Goal: Task Accomplishment & Management: Manage account settings

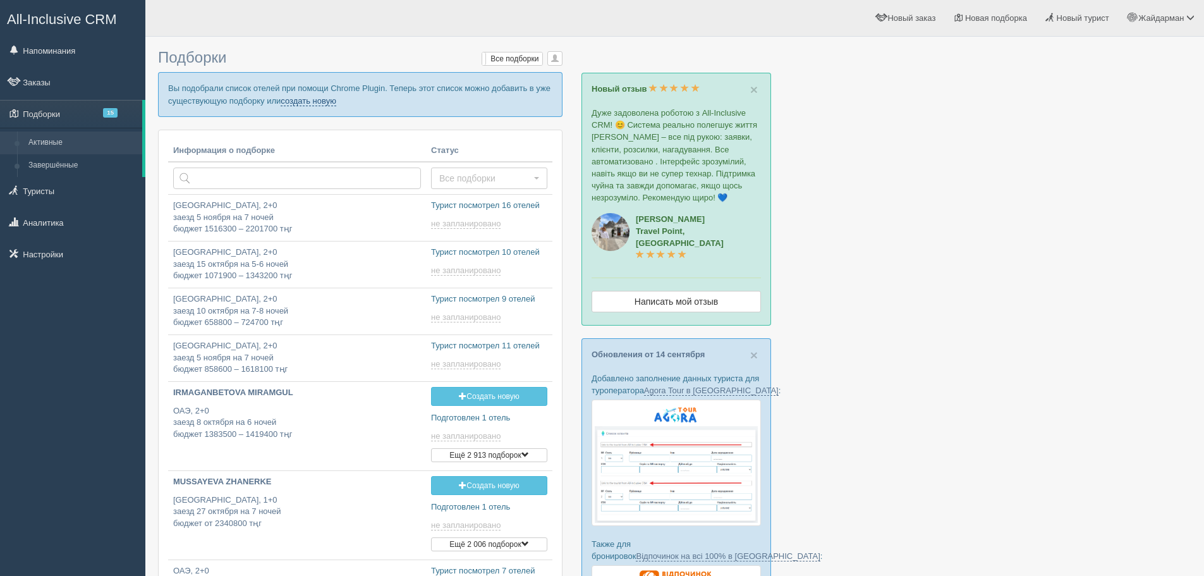
click at [321, 101] on link "создать новую" at bounding box center [309, 101] width 56 height 10
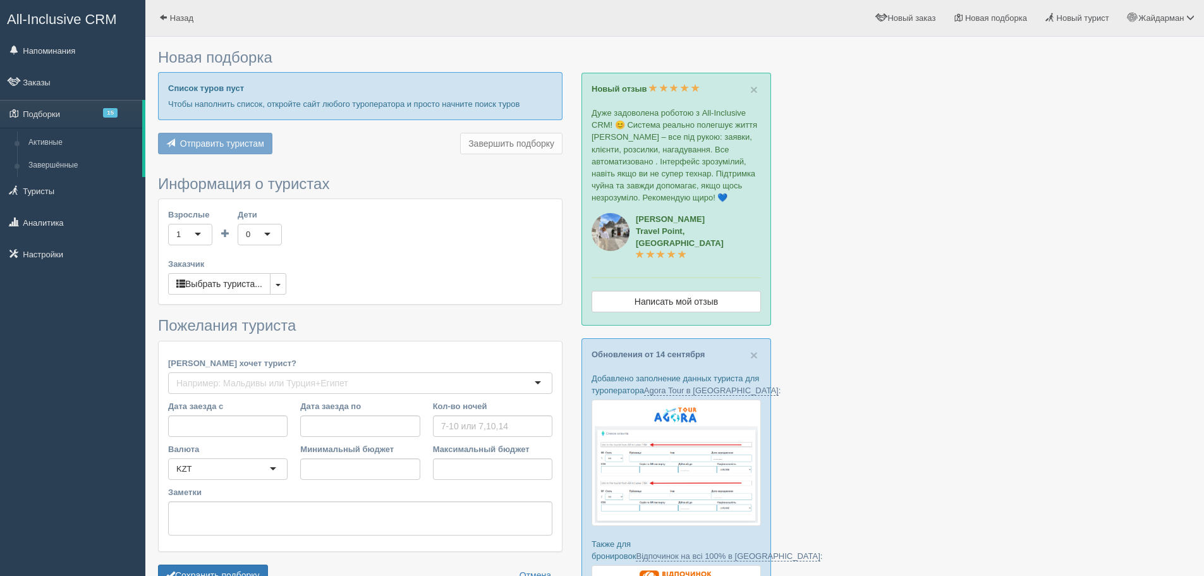
type input "6-7"
type input "1119200"
type input "1813900"
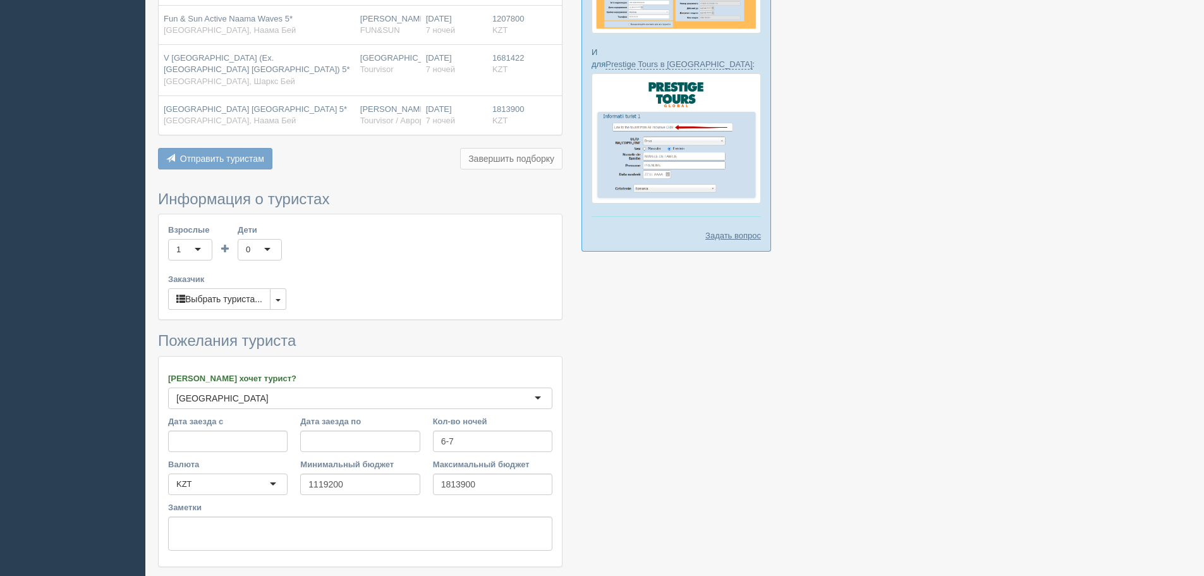
scroll to position [707, 0]
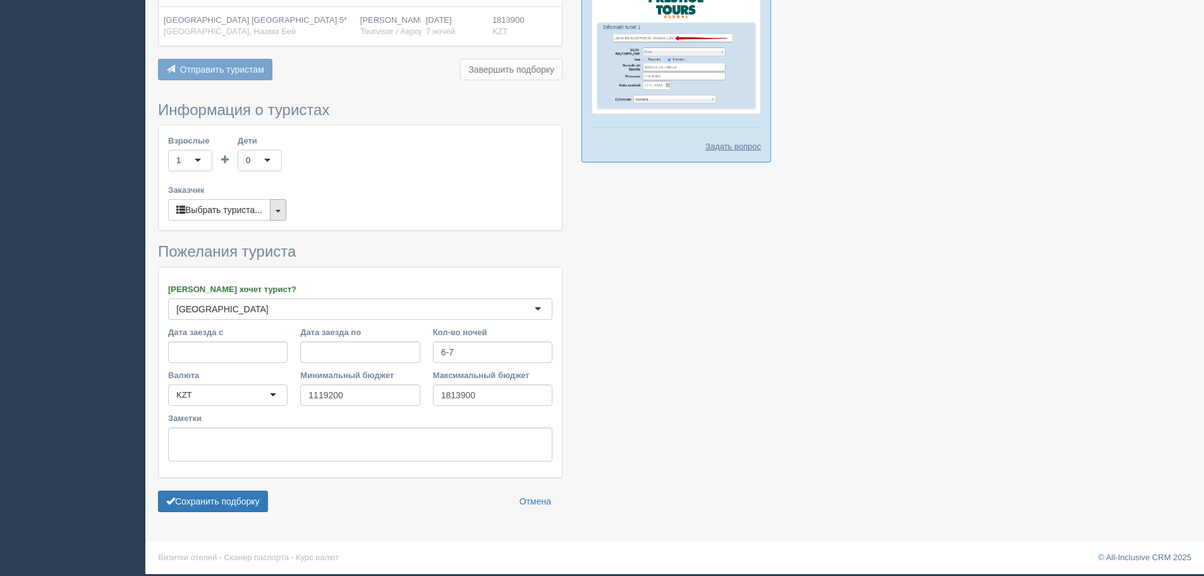
click at [277, 209] on button "button" at bounding box center [278, 209] width 16 height 21
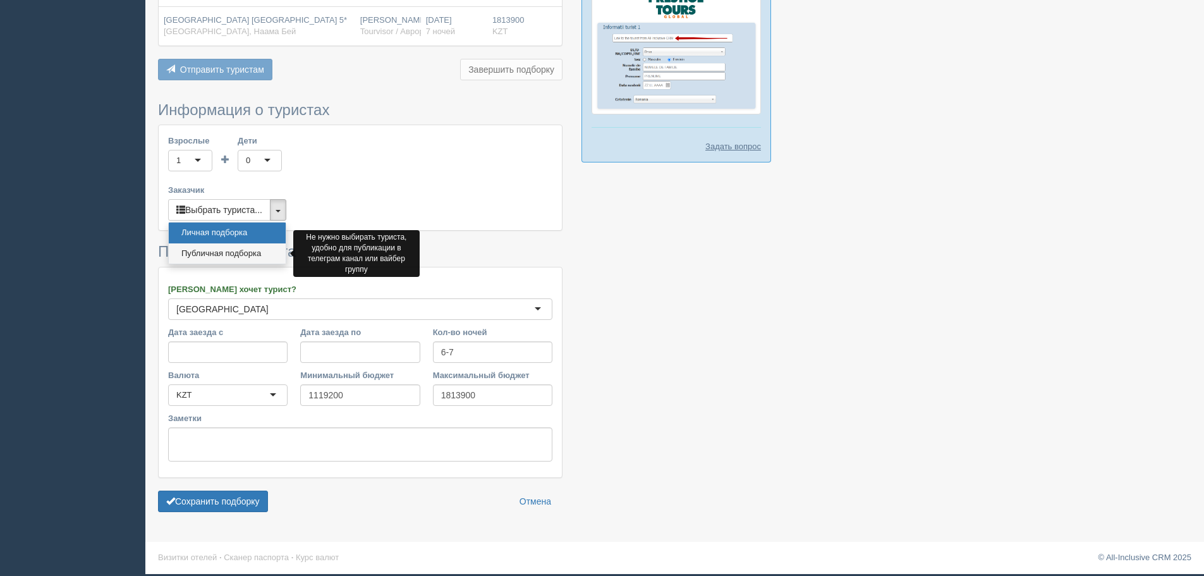
click at [269, 248] on link "Публичная подборка" at bounding box center [227, 253] width 117 height 21
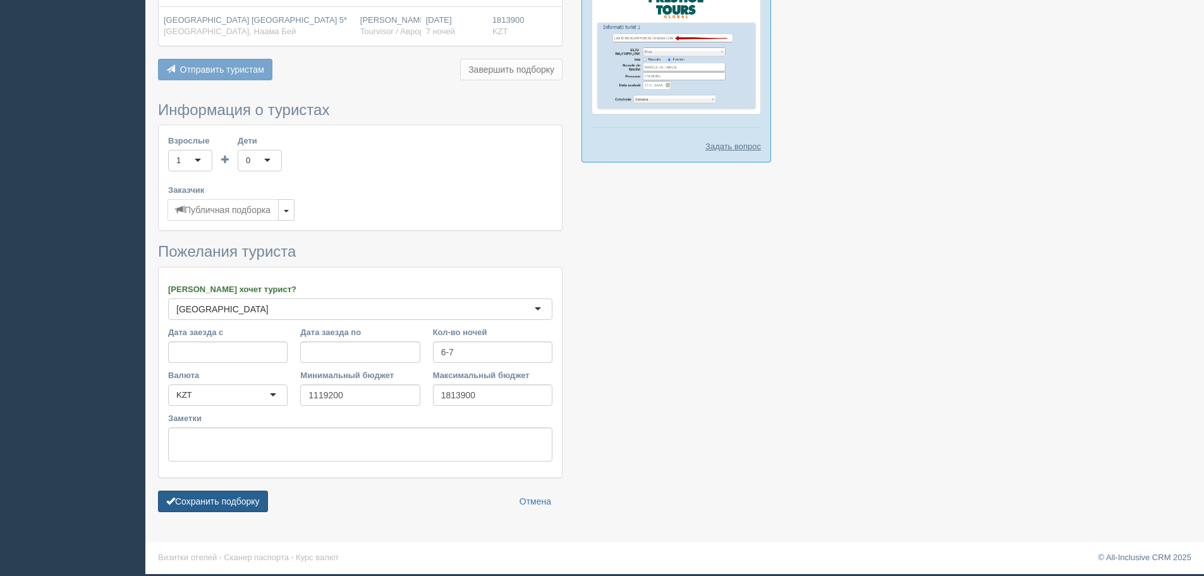
click at [216, 504] on button "Сохранить подборку" at bounding box center [213, 501] width 110 height 21
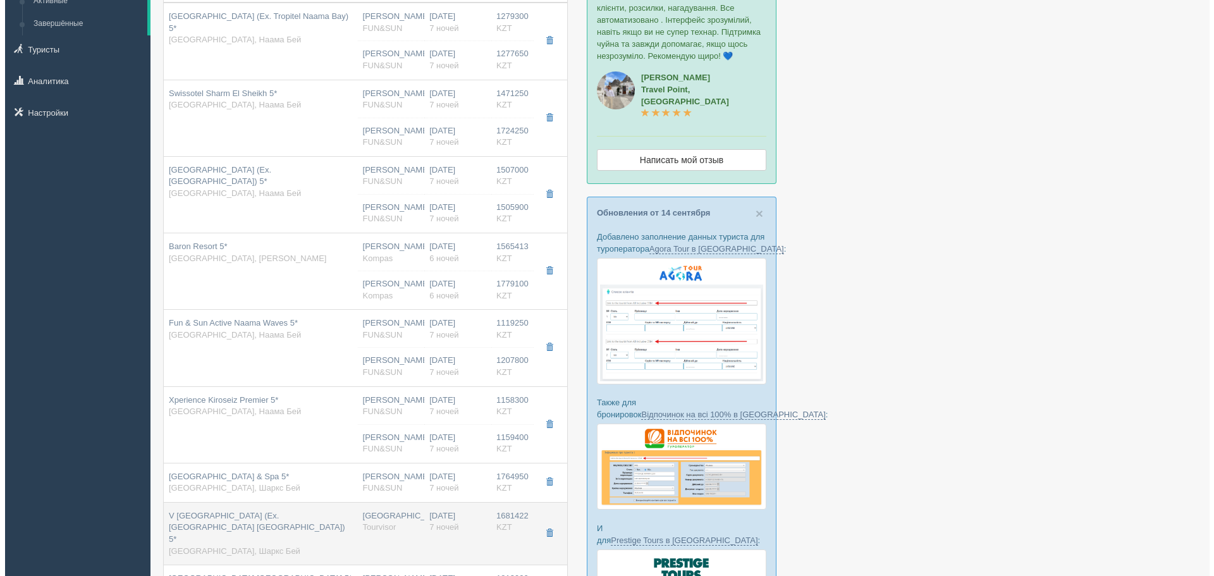
scroll to position [253, 0]
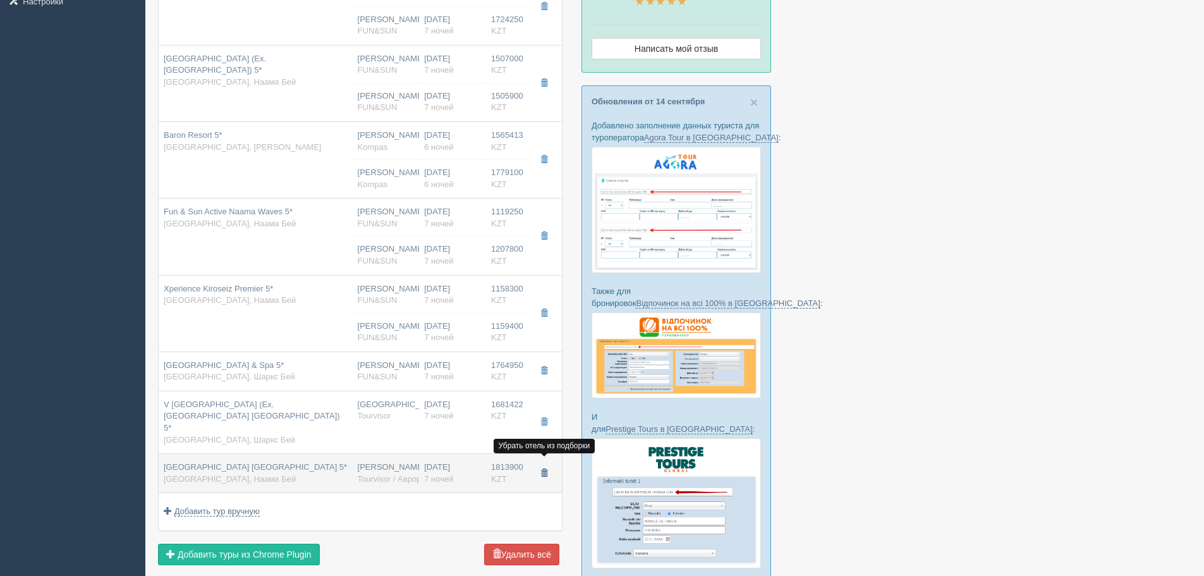
click at [543, 469] on span "button" at bounding box center [544, 473] width 8 height 8
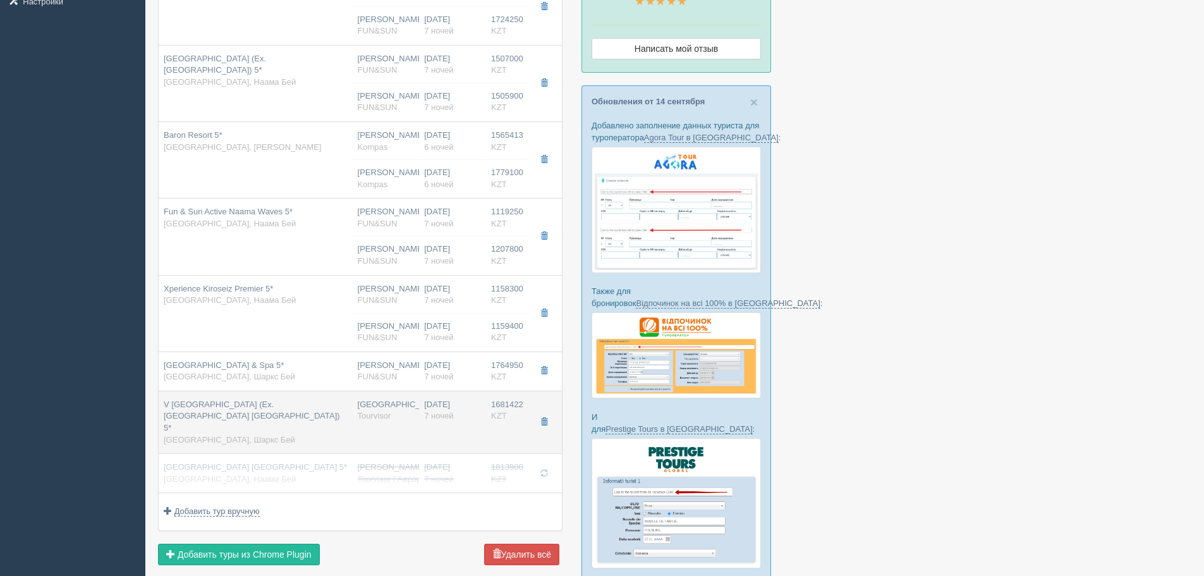
click at [484, 413] on td "23.10.2025 7 ночей" at bounding box center [452, 422] width 67 height 63
type input "V Hotel Sharm El Sheikh (Ex. Pyramisa Beach Resort Sharm El Sheikh) 5*"
type input "https://www.booking.com/hotel/eg/pyramisa-resort.ru.html?aid=357028&label=bin85…"
type input "[GEOGRAPHIC_DATA]"
type input "Шаркс Бей"
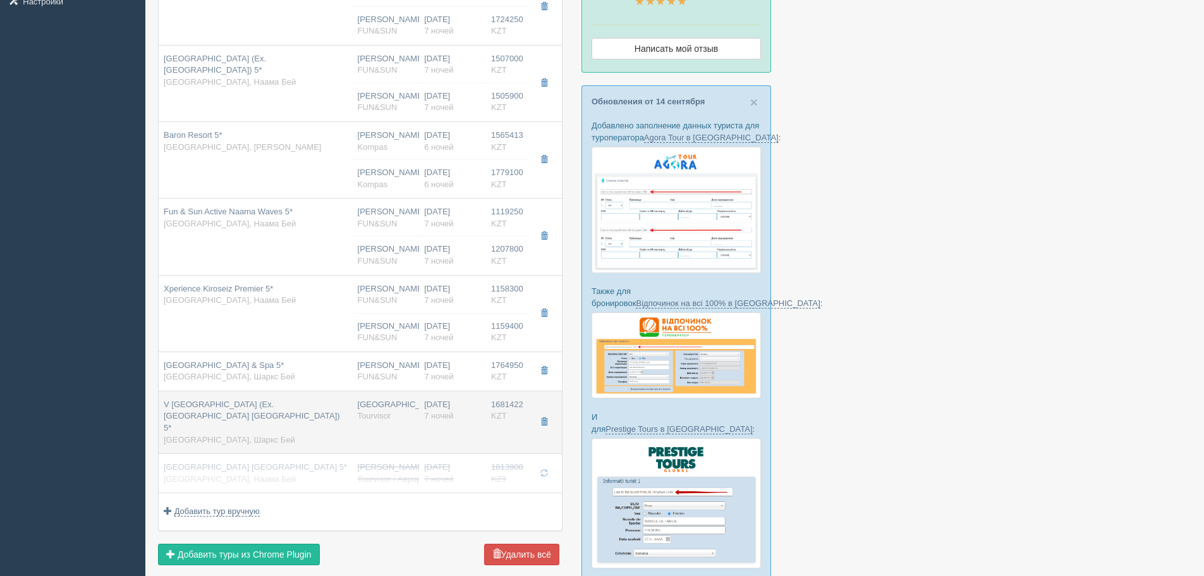
type input "1681422.00"
type input "[GEOGRAPHIC_DATA]"
type input "7"
type input "premium garden view"
type input "AI - Все Включено"
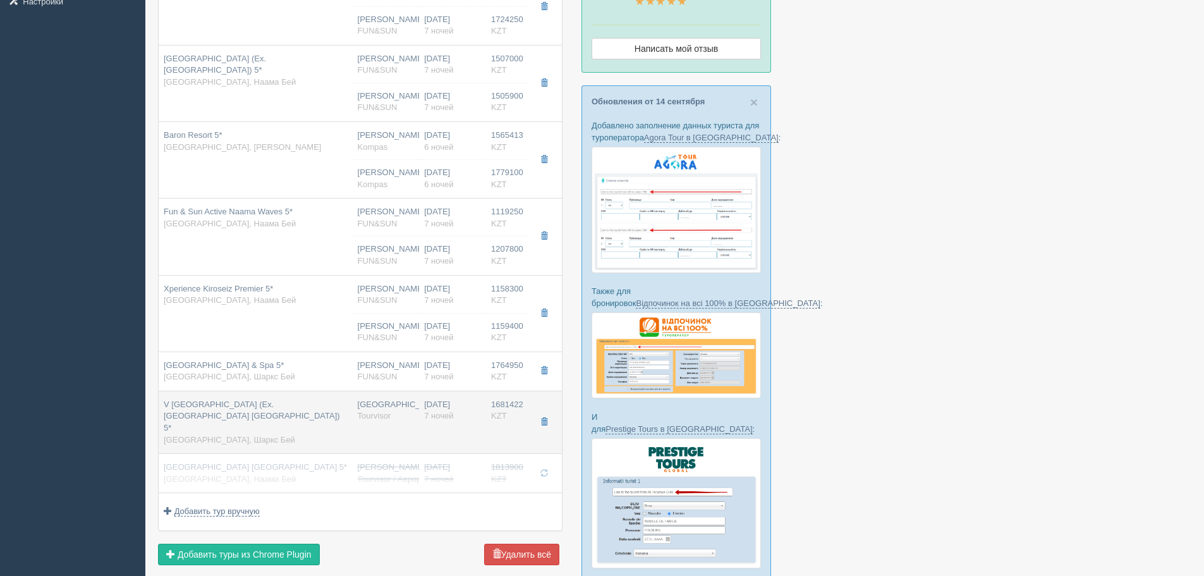
type input "Tourvisor"
type input "https://tourvisor.ru/countries#!/hotel=pyramisa-resort-villas-sharm-el-sheikh"
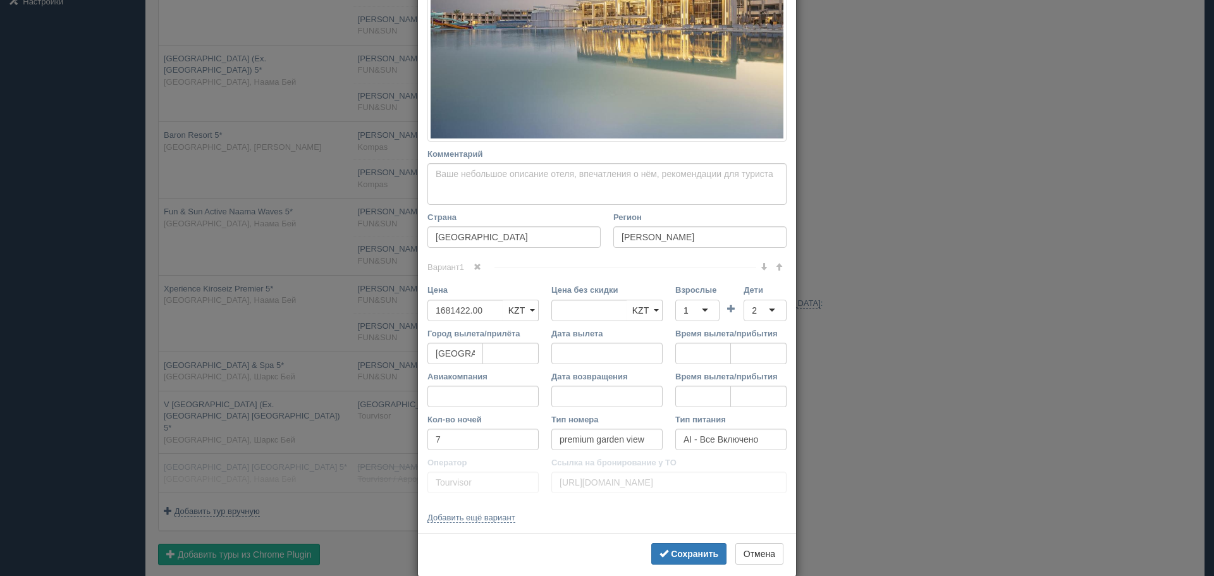
scroll to position [315, 0]
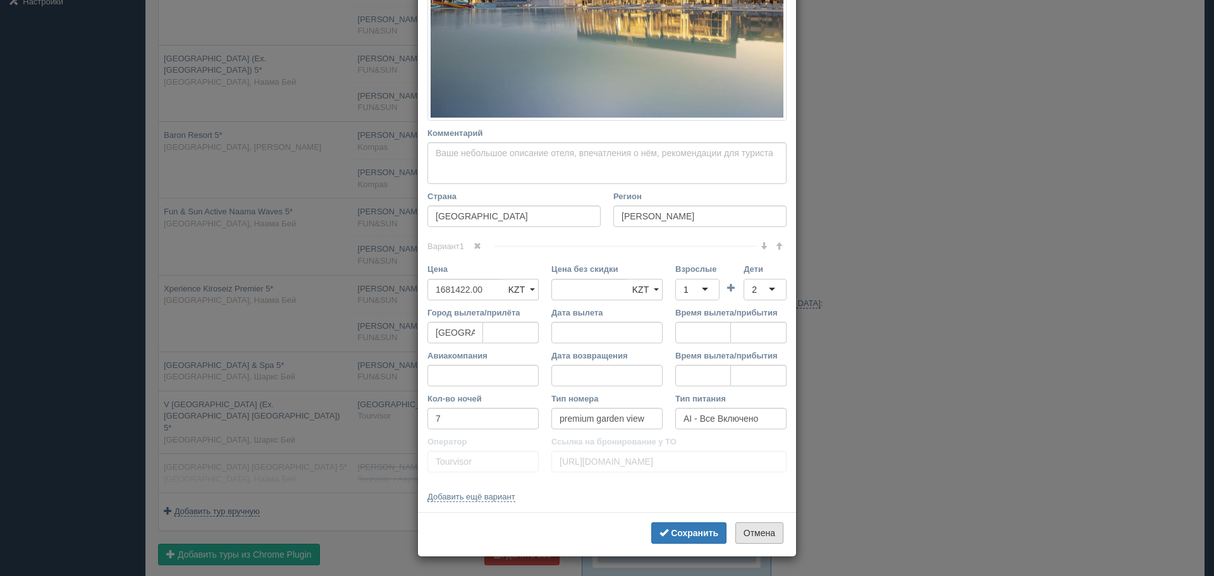
click at [753, 530] on button "Отмена" at bounding box center [759, 532] width 48 height 21
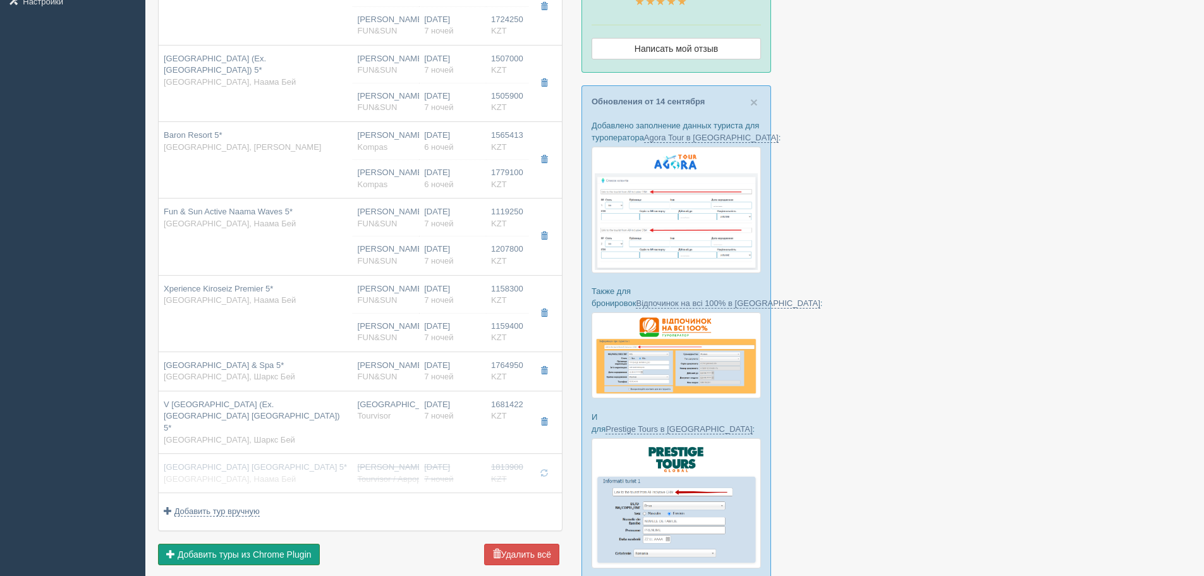
click at [290, 551] on span "Добавить туры из Chrome Plugin" at bounding box center [245, 554] width 134 height 10
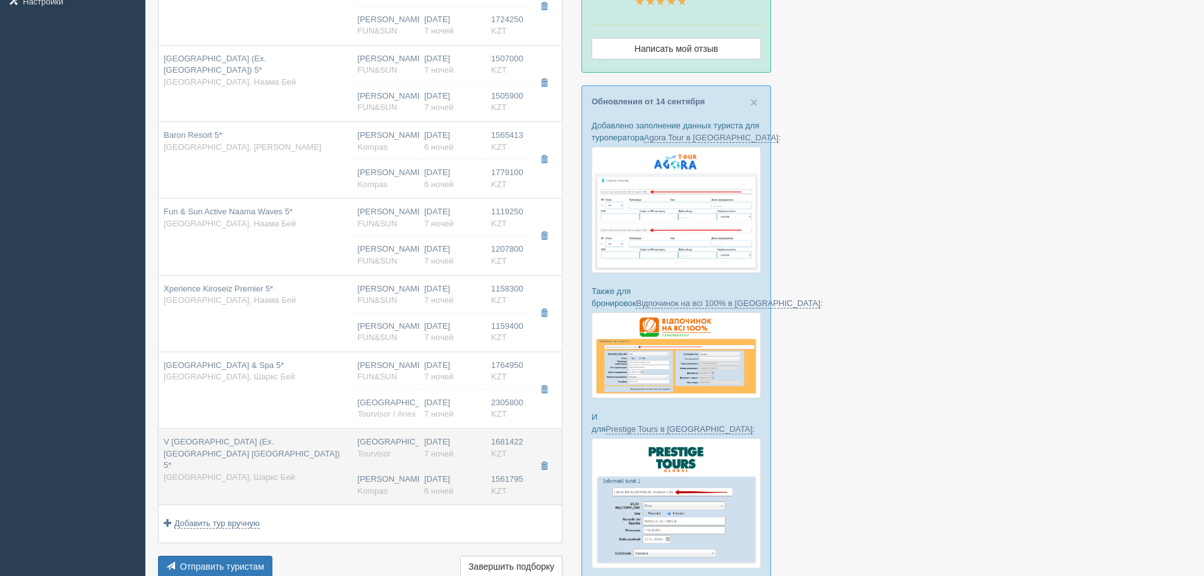
click at [398, 448] on div "Астана Tourvisor" at bounding box center [386, 447] width 57 height 23
type input "1561795.00"
type input "[PERSON_NAME]"
type input "Шарм-эль-Шейх SSH"
type input "04:05"
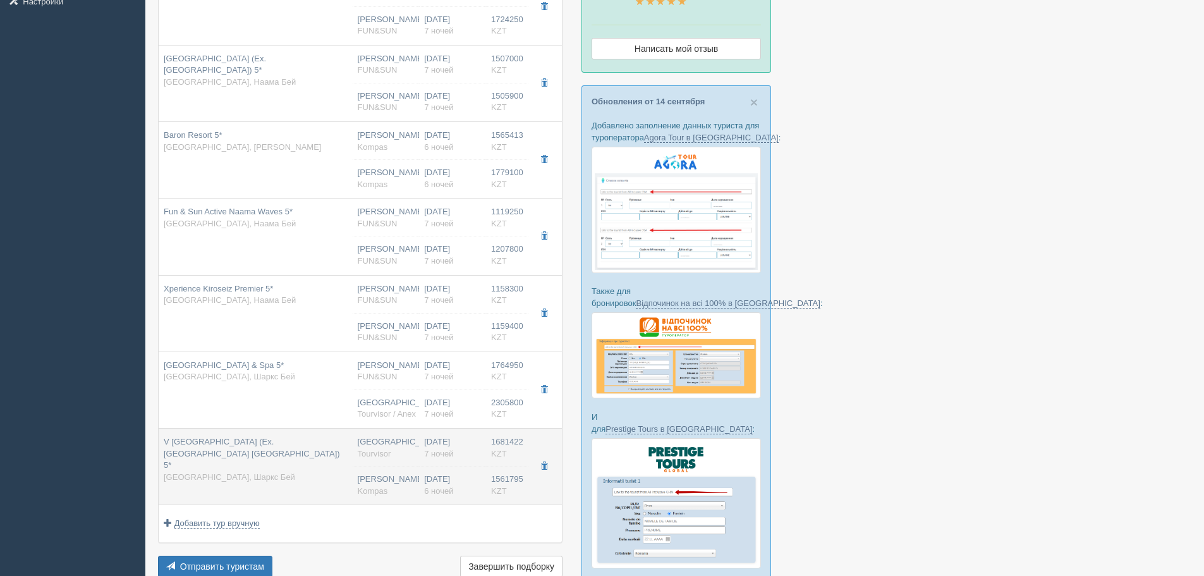
type input "08:05"
type input "Sunday Airlines"
type input "01:50"
type input "10:30"
type input "6"
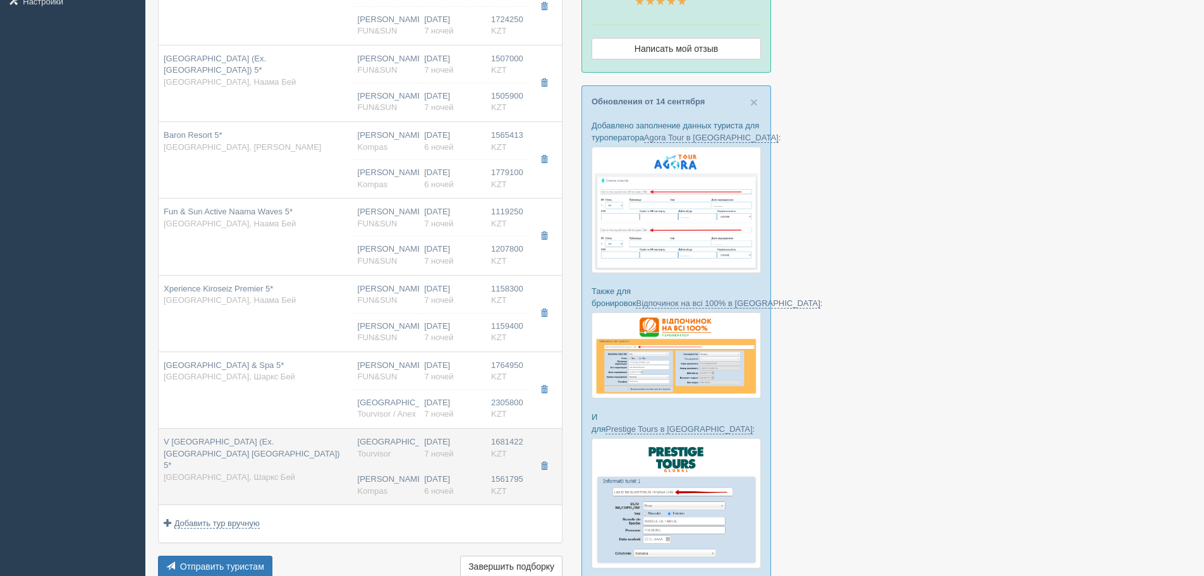
type input "superior sea view"
type input "AI - Все Включено"
type input "Kompas"
type input "https://tourvisor.ru/countries#!/hotel=pyramisa-resort-villas-sharm-el-sheikh"
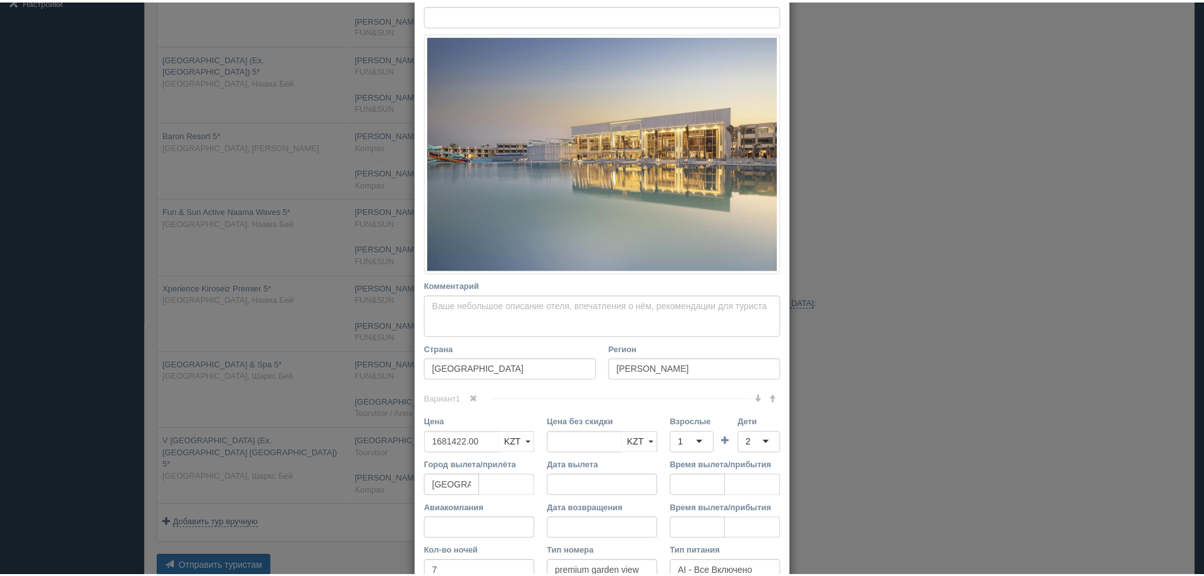
scroll to position [0, 0]
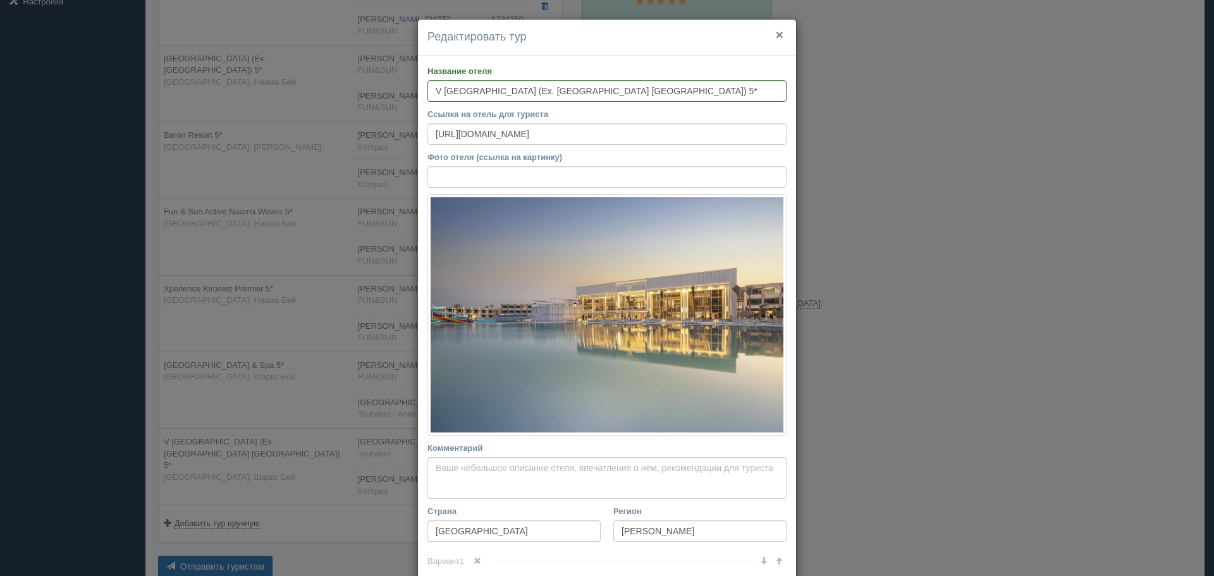
click at [776, 34] on button "×" at bounding box center [780, 34] width 8 height 13
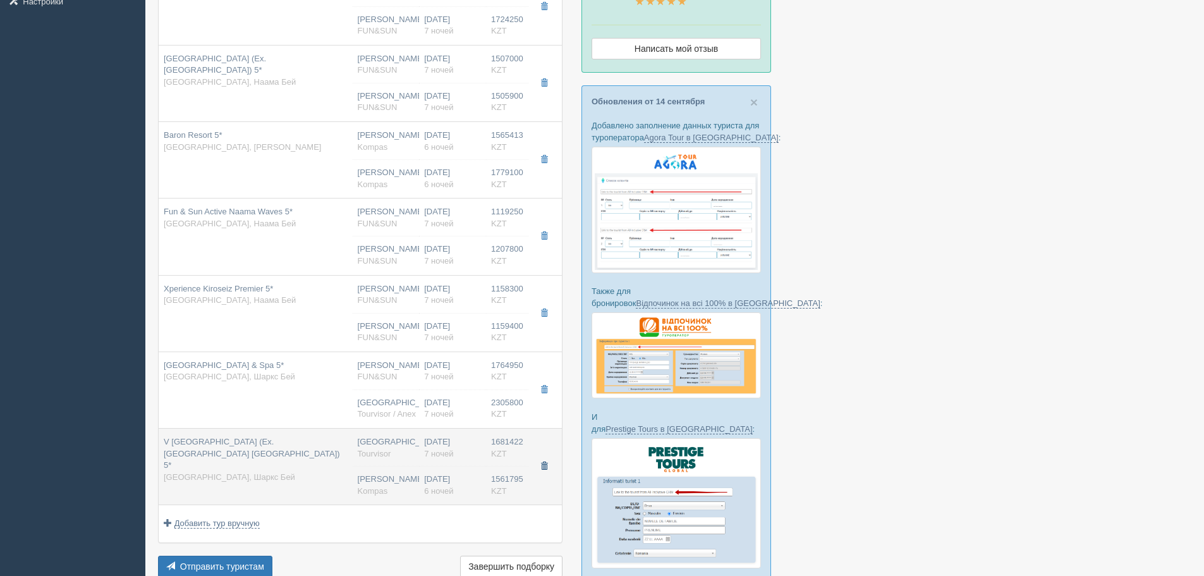
click at [542, 460] on button "button" at bounding box center [544, 466] width 21 height 19
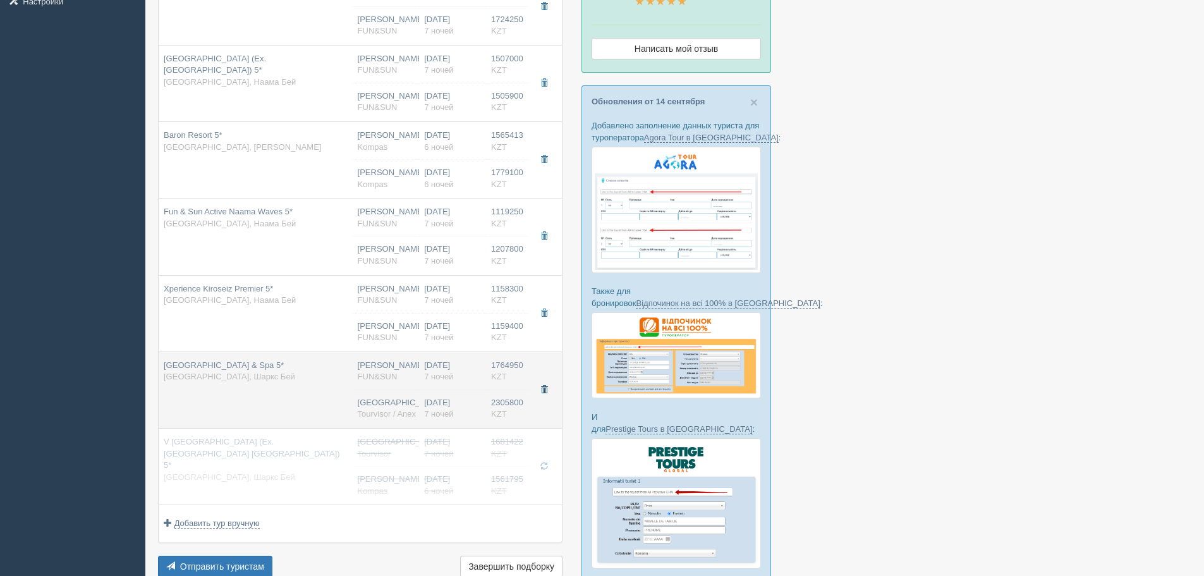
click at [544, 391] on span "button" at bounding box center [544, 390] width 8 height 8
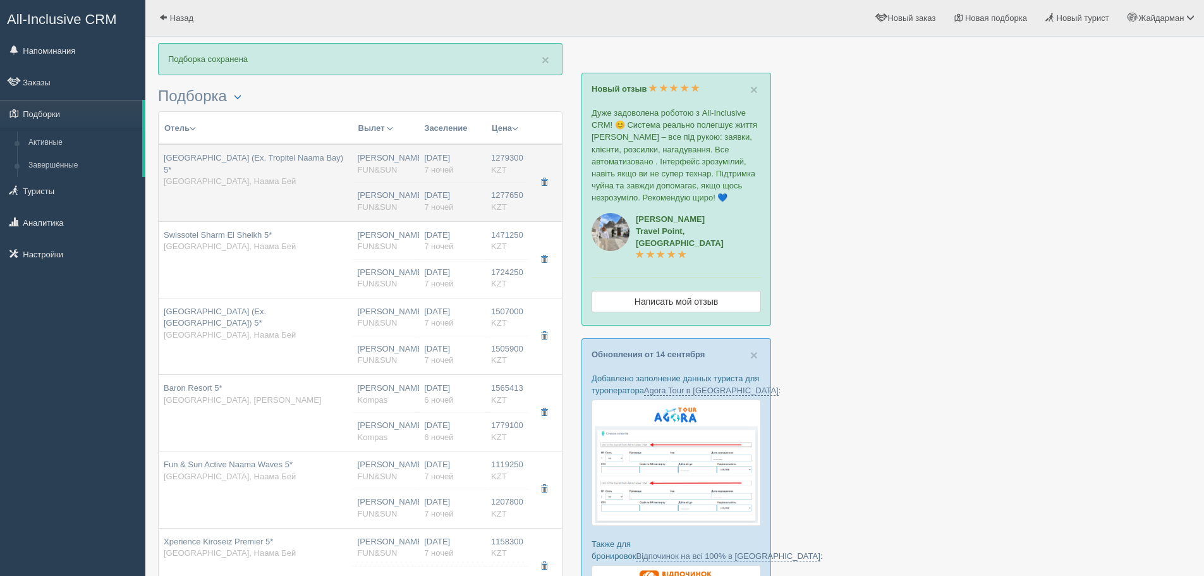
click at [344, 184] on div "Naama Bay Hotel & Resort (Ex. Tropitel Naama Bay) 5* Египет, Наама Бей" at bounding box center [256, 169] width 184 height 35
type input "Naama Bay Hotel & Resort (Ex. Tropitel Naama Bay) 5*"
type input "https://tophotels.ru/hotel/al21826"
type input "Наама Бей"
type input "1279300.00"
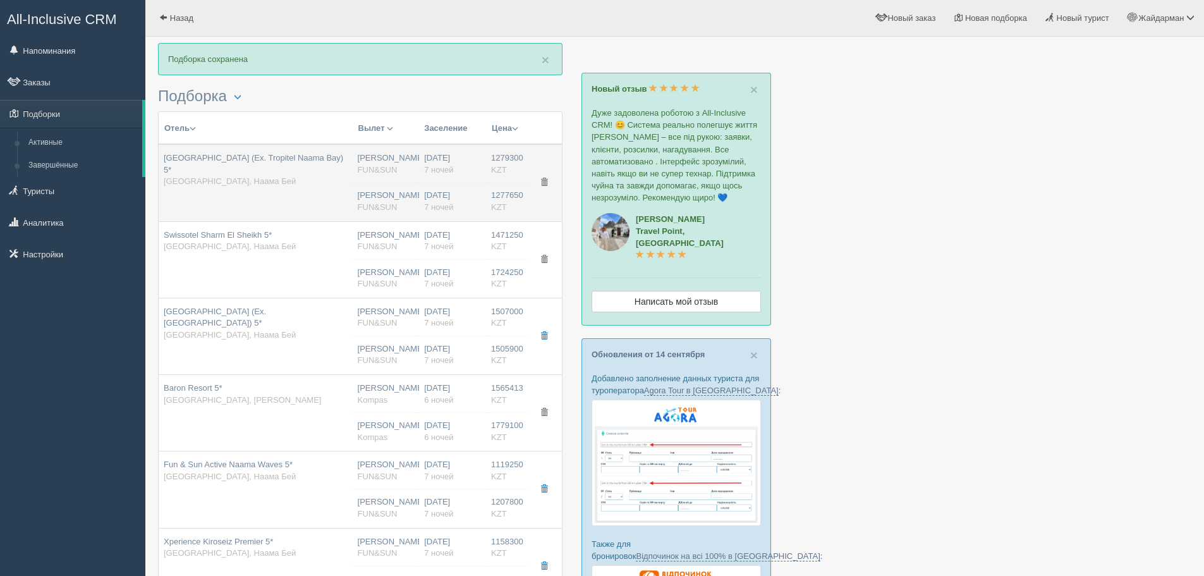
type input "[PERSON_NAME]"
type input "Шарм-эль-Шейх SSH"
type input "05:05"
type input "09:00"
type input "Sunday Airlines"
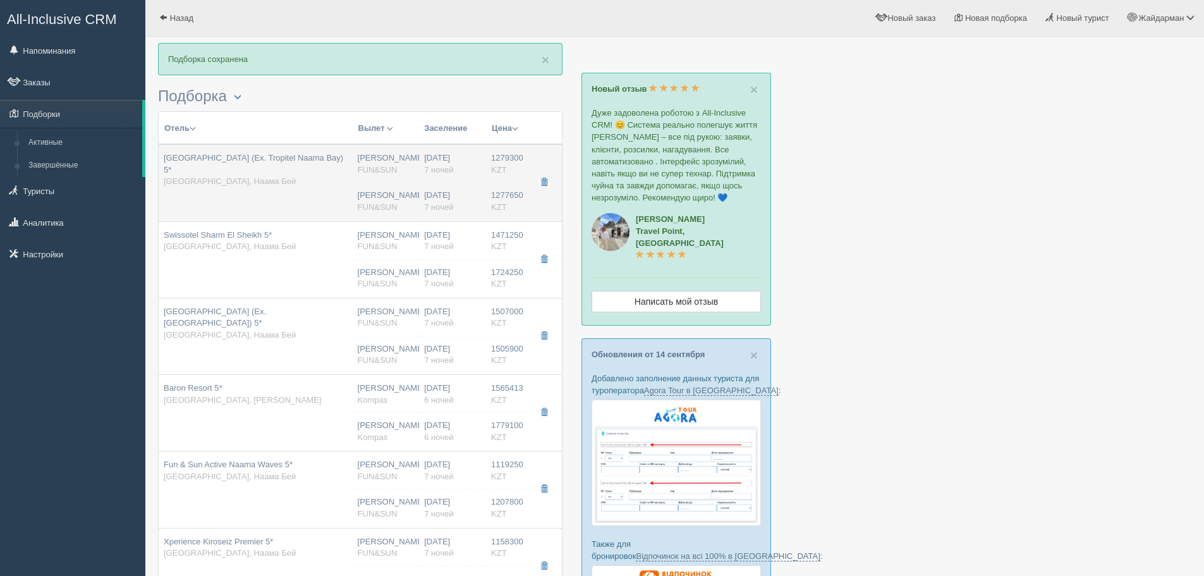
type input "01:50"
type input "10:30"
type input "standard garden or pool view"
type input "FUN&SUN"
type input "https://tourvisor.ru/countries#!/hotel=tropitel-naama-bay"
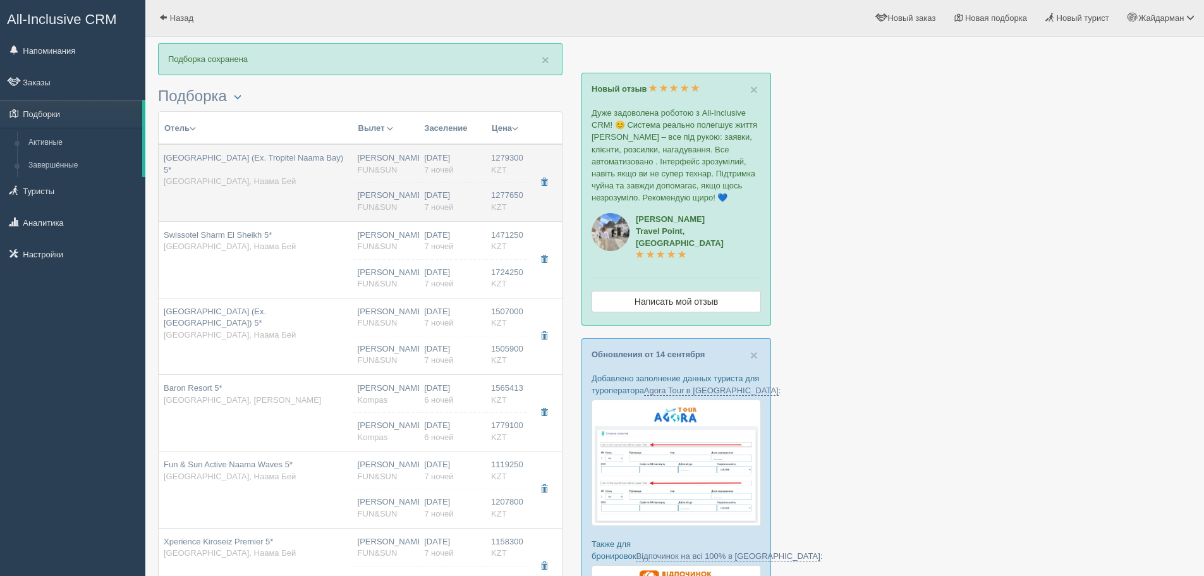
type input "1277650.00"
type input "05:05"
type input "09:00"
type input "01:50"
type input "10:30"
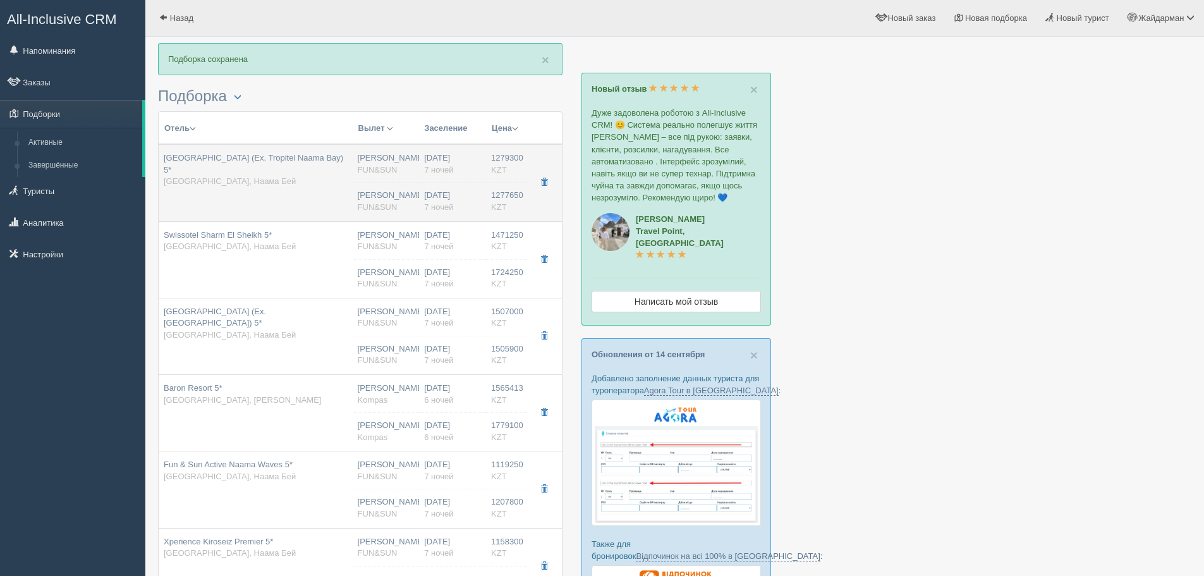
type input "7"
type input "standard garden or pool view"
type input "FUN&SUN"
type input "https://tourvisor.ru/countries#!/hotel=tropitel-naama-bay"
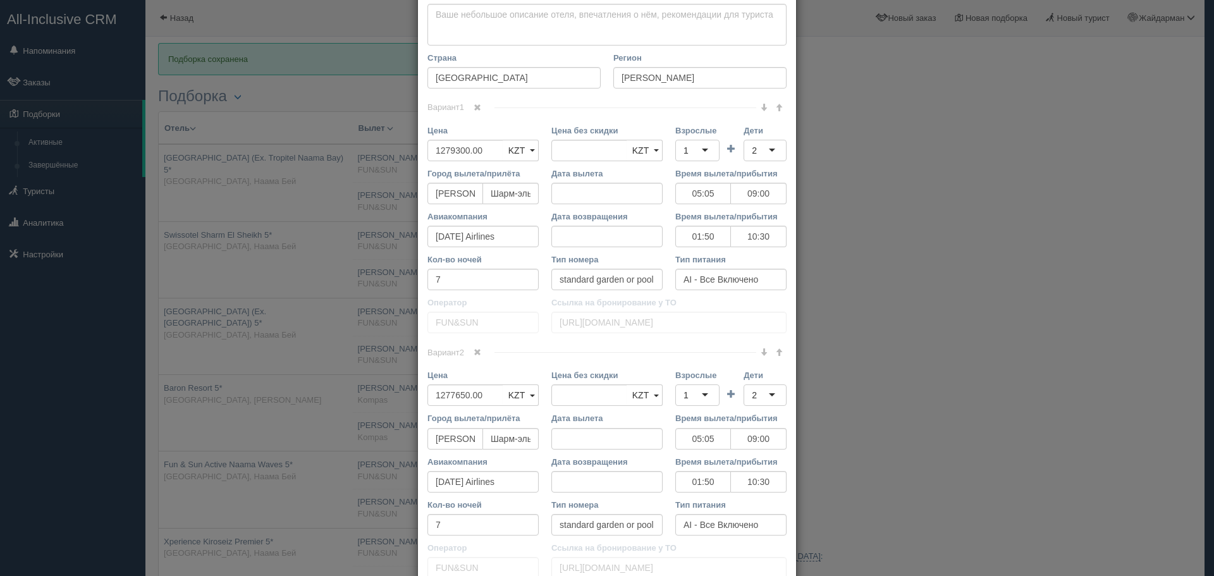
scroll to position [506, 0]
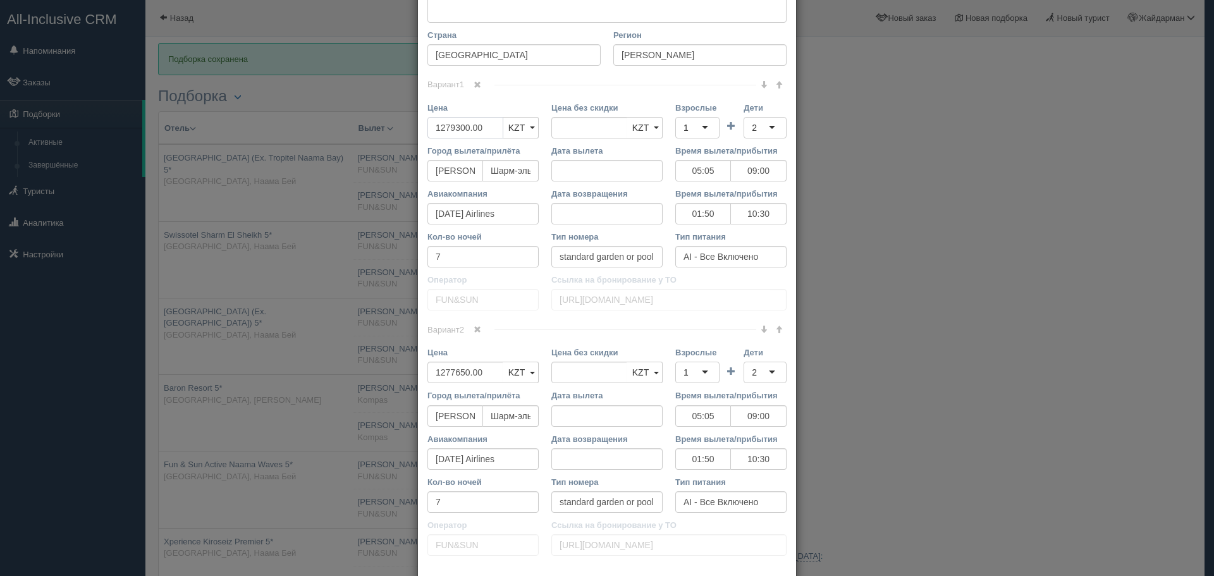
drag, startPoint x: 484, startPoint y: 123, endPoint x: 372, endPoint y: 128, distance: 111.3
click at [374, 128] on div "× Редактировать тур Название отеля Naama Bay Hotel & Resort (Ex. Tropitel Naama…" at bounding box center [607, 288] width 1214 height 576
type input "2"
type input "1279300.00"
type input "2556950"
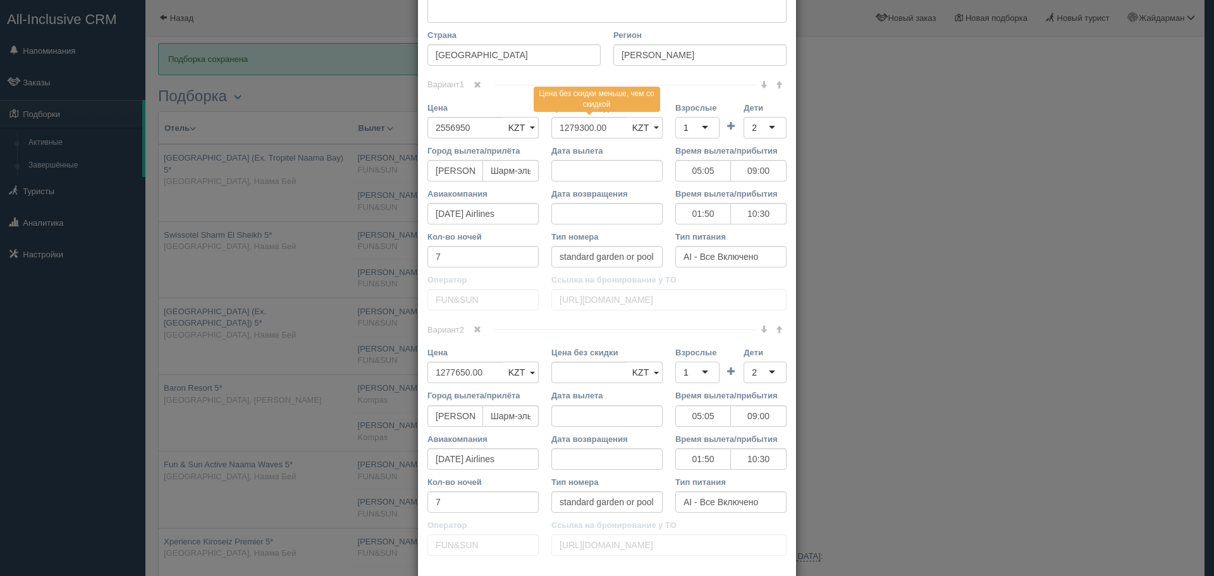
click at [476, 327] on span at bounding box center [477, 330] width 8 height 8
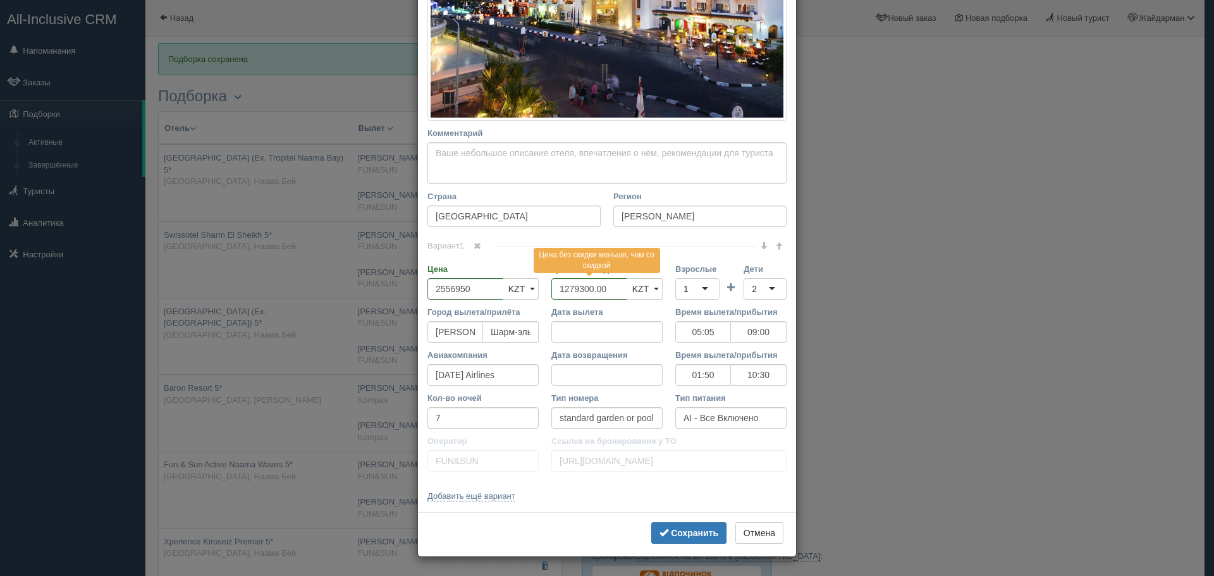
scroll to position [345, 0]
click at [688, 286] on div "1" at bounding box center [697, 288] width 44 height 21
click at [773, 285] on div "2" at bounding box center [764, 288] width 43 height 21
click at [688, 528] on b "Сохранить" at bounding box center [694, 533] width 47 height 10
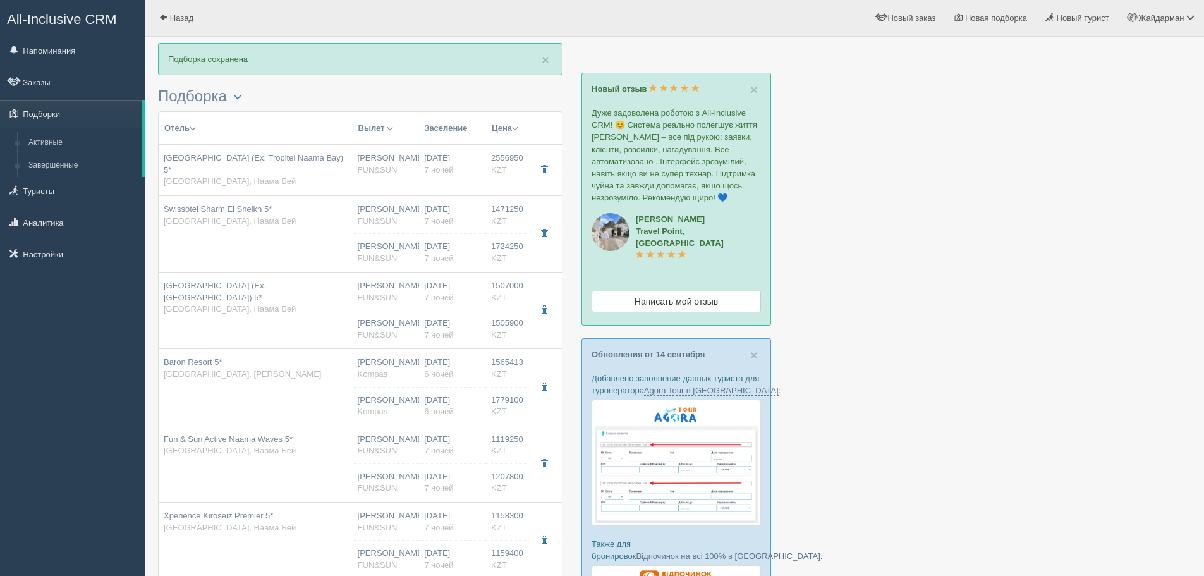
click at [288, 248] on td "Swissotel Sharm El Sheikh 5* Египет, Наама Бей" at bounding box center [256, 233] width 194 height 76
type input "Swissotel Sharm El Sheikh 5*"
type input "https://www.tripadvisor.ru/Hotel_Review-g297555-d27661157-Reviews-Swissotel_Sha…"
type input "1471250.00"
type input "05:05"
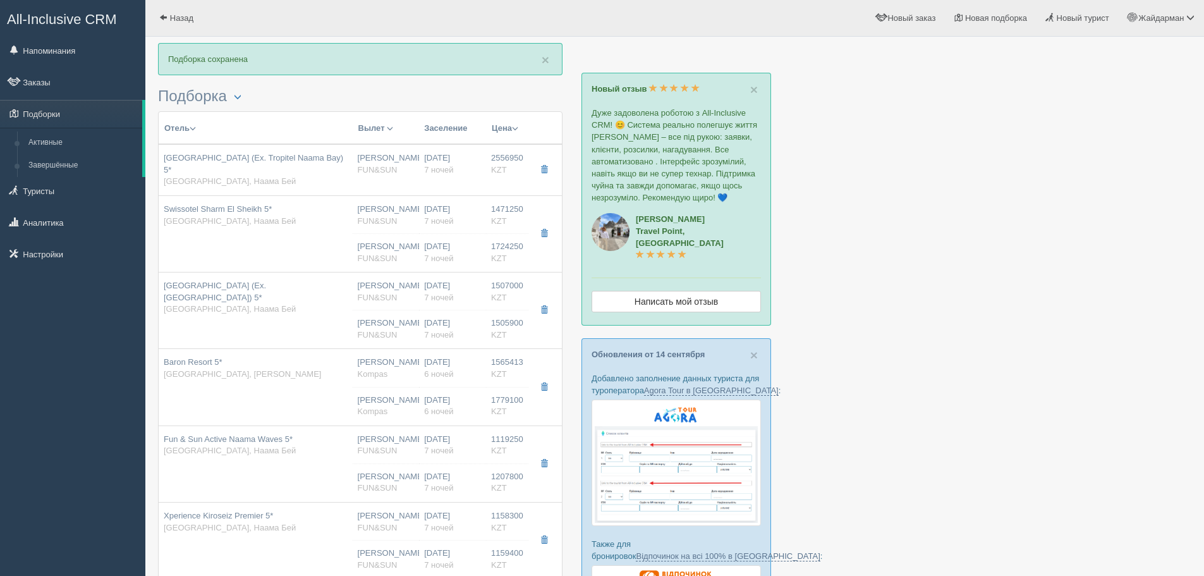
type input "09:00"
type input "01:50"
type input "10:30"
type input "deluxe aqua"
type input "UAI - Ультра Все Включено"
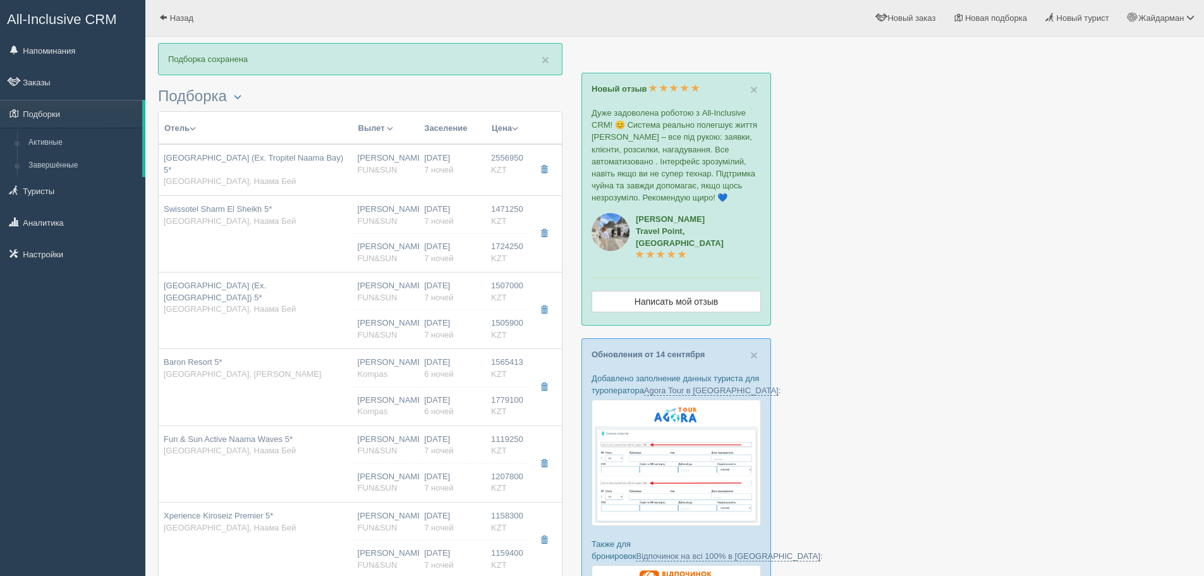
type input "https://tourvisor.ru/countries#!/hotel=swissotel-sharm-el-sheikh"
type input "1724250.00"
type input "[PERSON_NAME]"
type input "Шарм-эль-Шейх SSH"
type input "05:05"
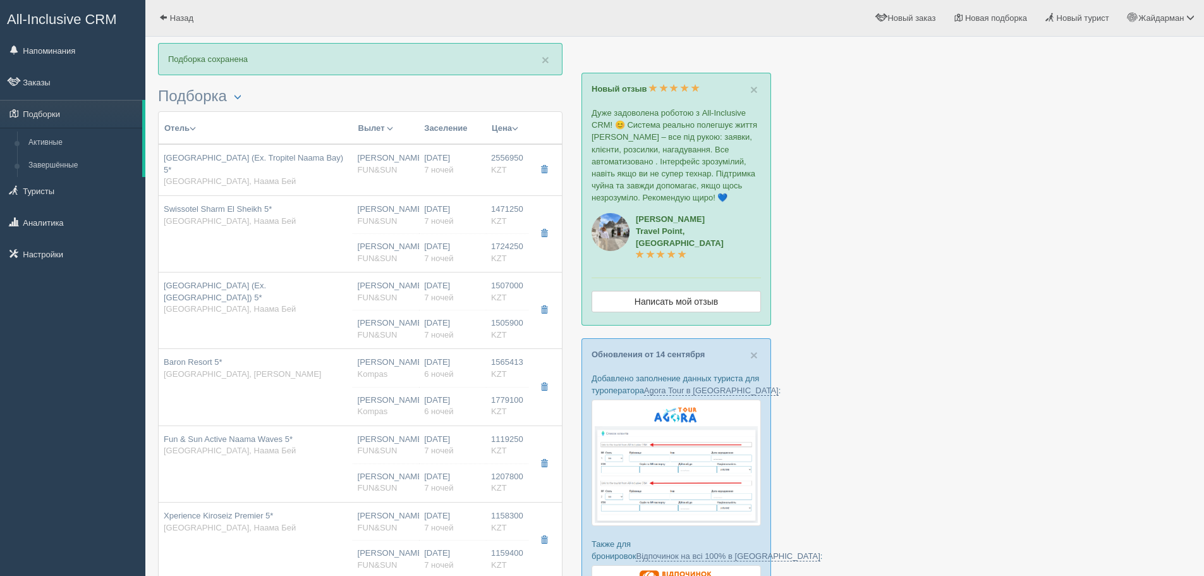
type input "09:00"
type input "Sunday Airlines"
type input "01:50"
type input "10:30"
type input "7"
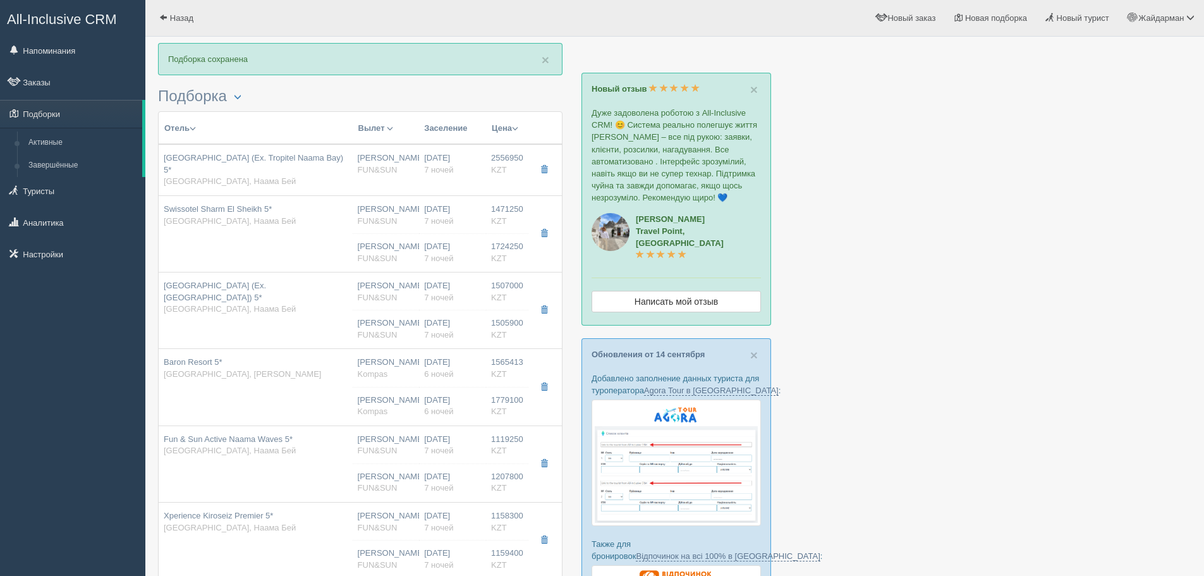
type input "deluxe aqua"
type input "UAI - Ультра Все Включено"
type input "FUN&SUN"
type input "https://tourvisor.ru/countries#!/hotel=swissotel-sharm-el-sheikh"
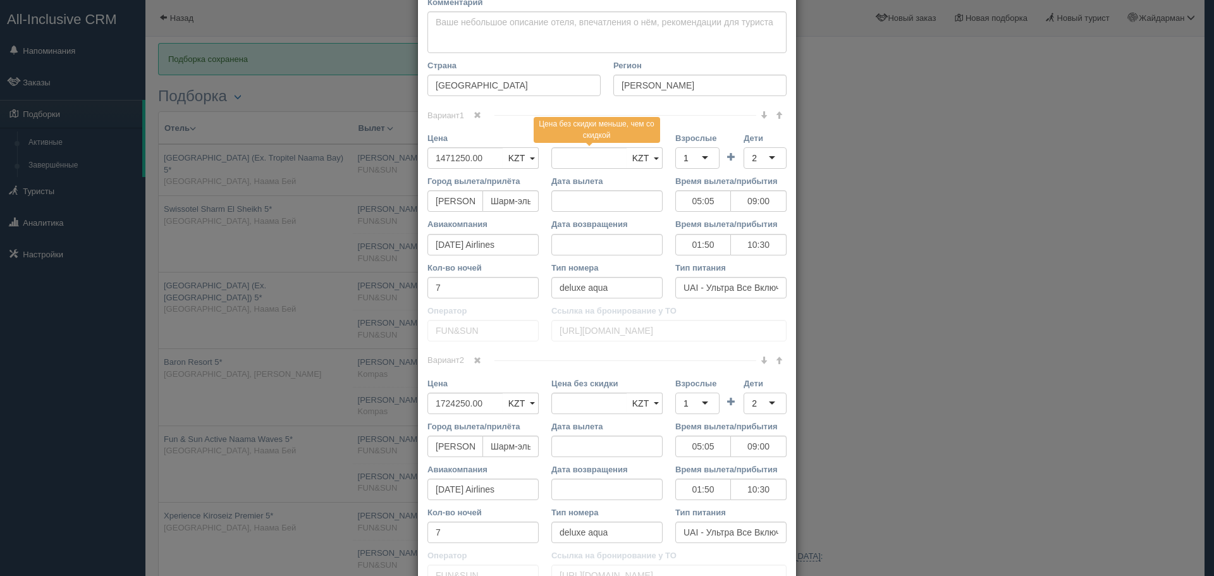
scroll to position [316, 0]
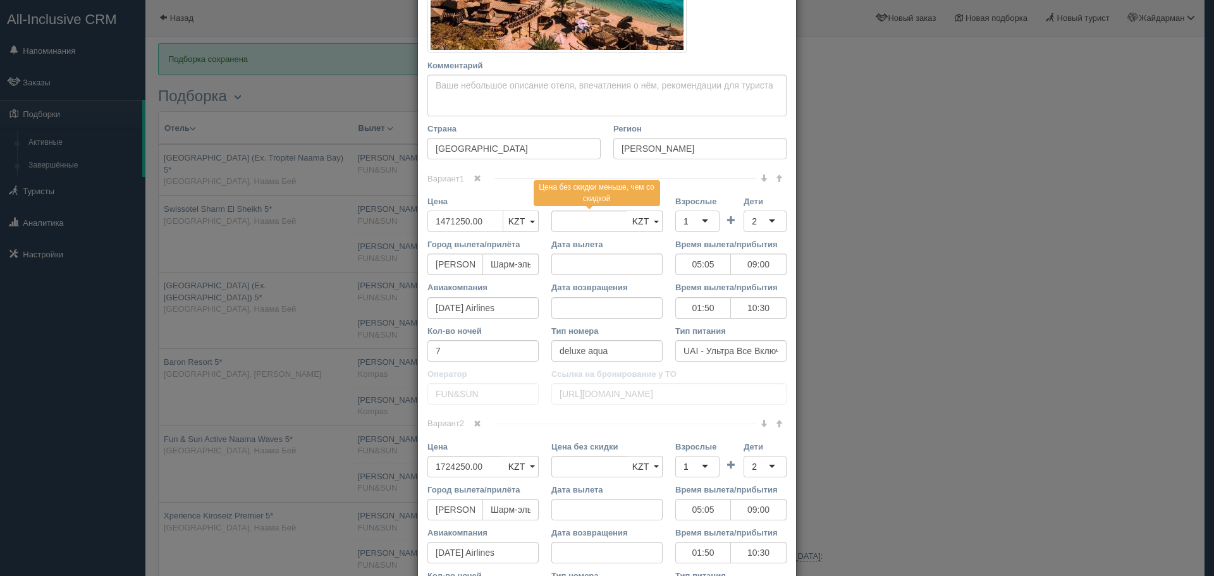
drag, startPoint x: 379, startPoint y: 232, endPoint x: 360, endPoint y: 233, distance: 19.0
click at [360, 233] on div "× Редактировать тур Название отеля Swissotel Sharm El Sheikh 5* Ссылка на отель…" at bounding box center [607, 288] width 1214 height 576
type input "3"
type input "1471250.00"
type input "3195500"
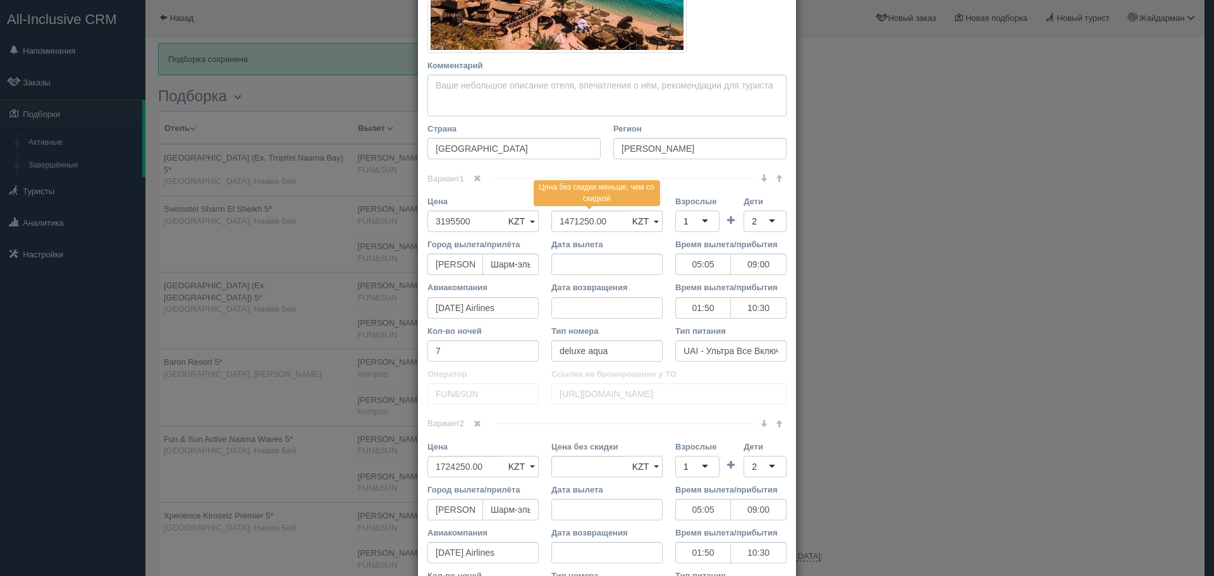
click at [475, 424] on span at bounding box center [477, 424] width 8 height 8
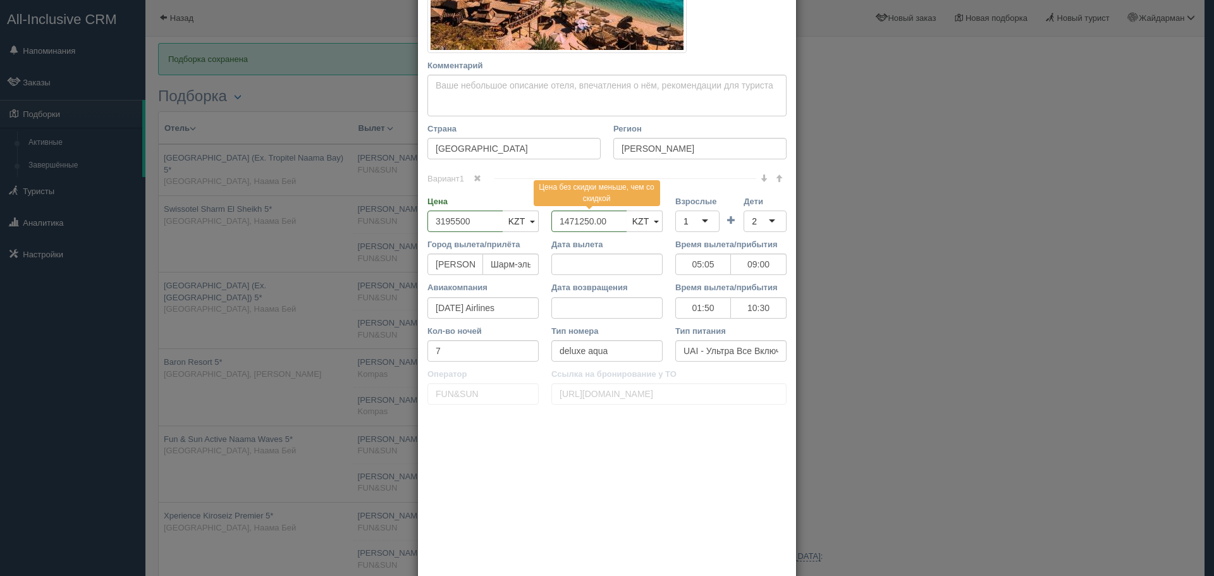
scroll to position [248, 0]
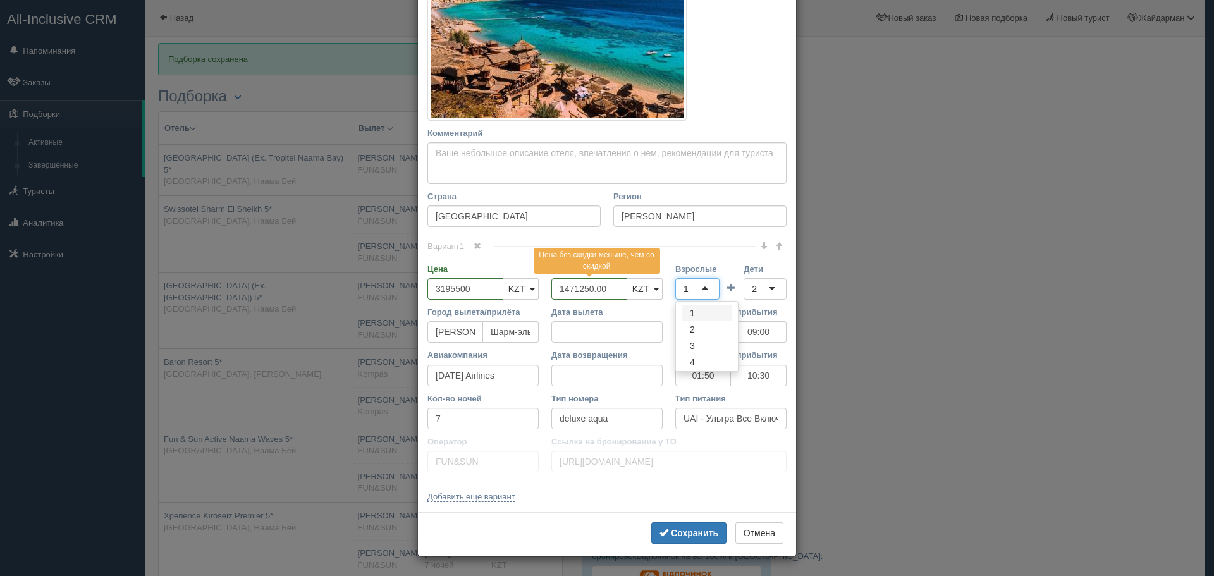
click at [694, 283] on div "1" at bounding box center [697, 288] width 44 height 21
click at [755, 286] on div "2" at bounding box center [764, 288] width 43 height 21
click at [681, 527] on button "Сохранить" at bounding box center [688, 532] width 75 height 21
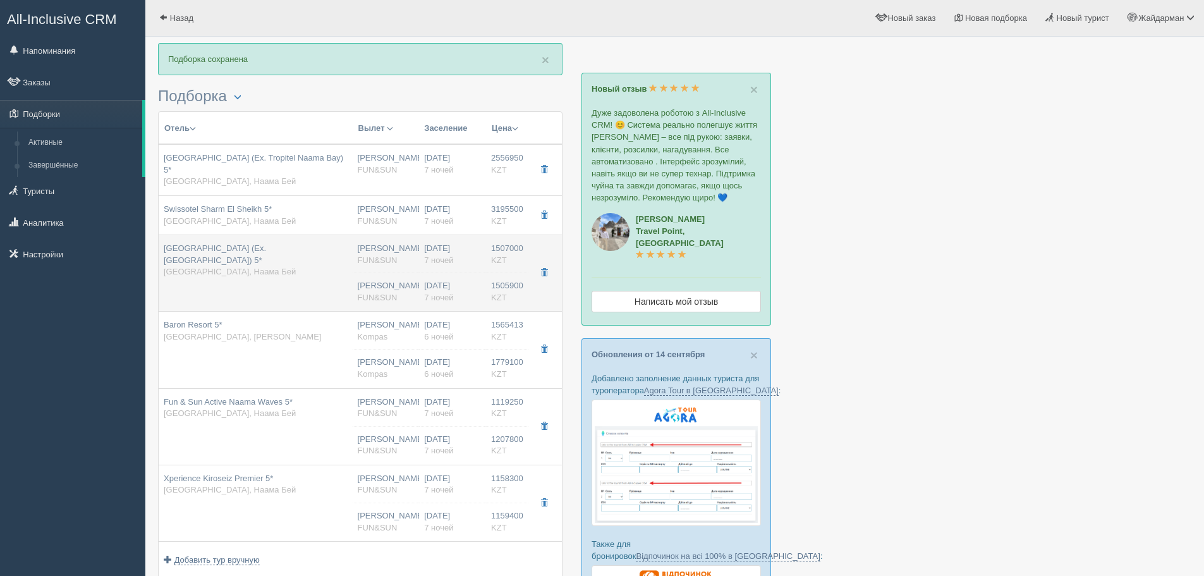
click at [329, 293] on td "Naama Bay Promenade Beach Resort (Ex. Sharm El Sheikh Marriott Red Sea Resort) …" at bounding box center [256, 273] width 194 height 76
type input "Naama Bay Promenade Beach Resort (Ex. Sharm El Sheikh Marriott Red Sea Resort) …"
type input "https://tophotels.ru/hotel/al10214"
type input "1507000.00"
type input "05:05"
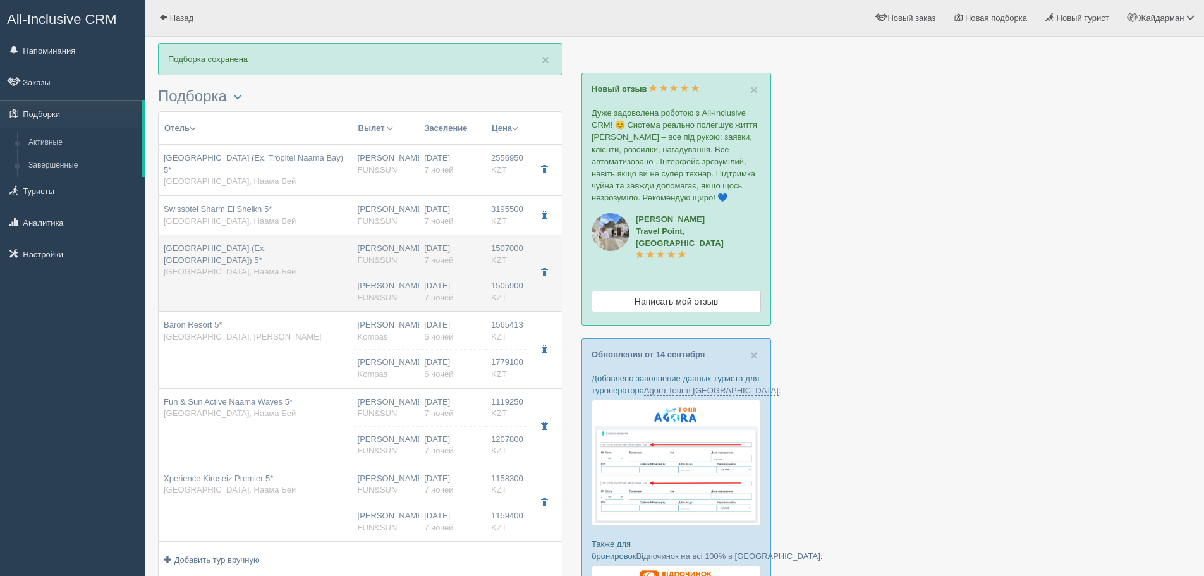
type input "09:00"
type input "01:50"
type input "10:30"
type input "superior garden view"
type input "AI - Все Включено"
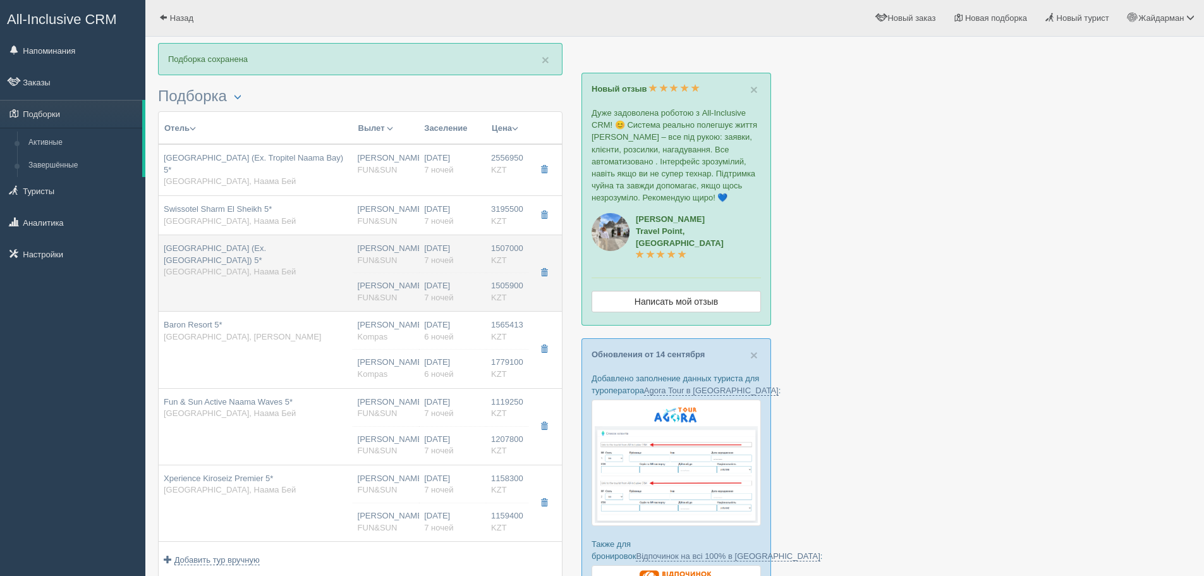
type input "https://tourvisor.ru/countries#!/hotel=marriott-beach-front"
type input "1505900.00"
type input "[PERSON_NAME]"
type input "Шарм-эль-Шейх SSH"
type input "05:05"
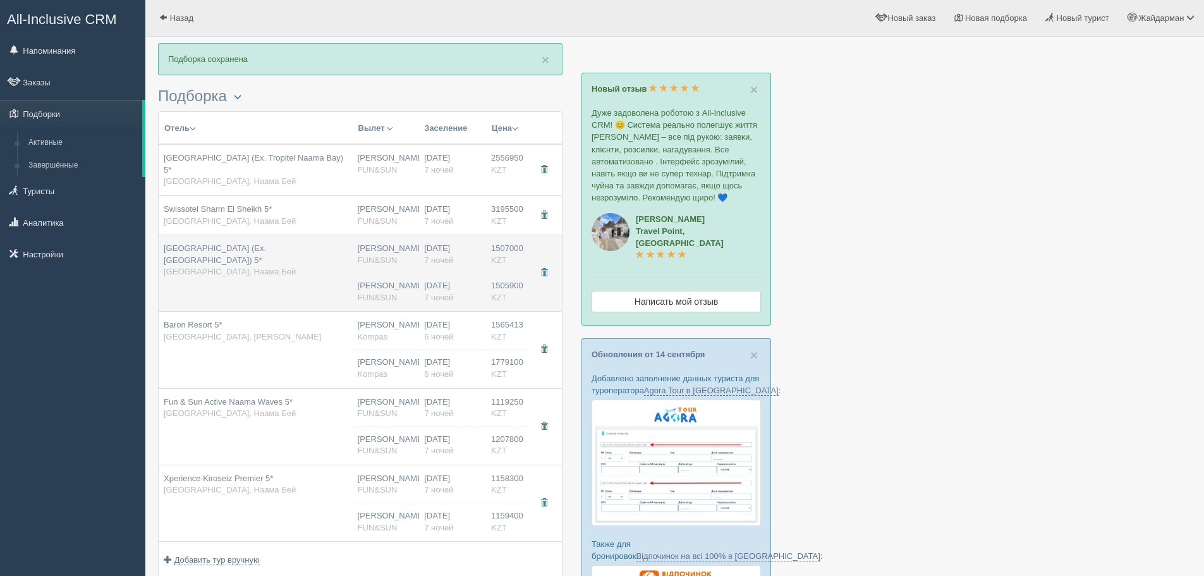
type input "09:00"
type input "Sunday Airlines"
type input "01:50"
type input "10:30"
type input "7"
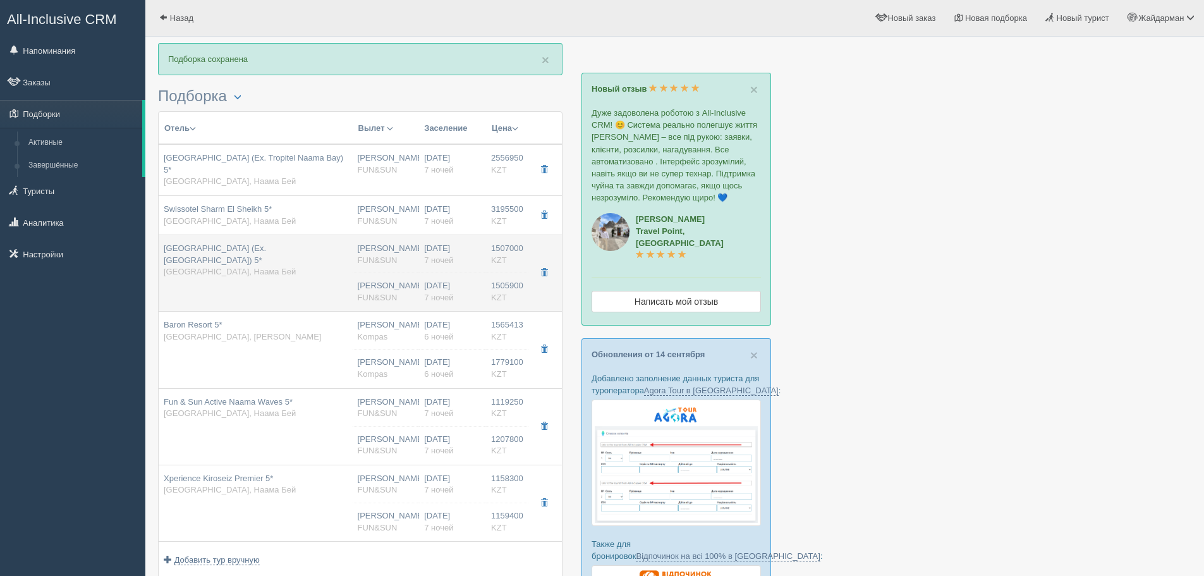
type input "superior garden view"
type input "AI - Все Включено"
type input "FUN&SUN"
type input "https://tourvisor.ru/countries#!/hotel=marriott-beach-front"
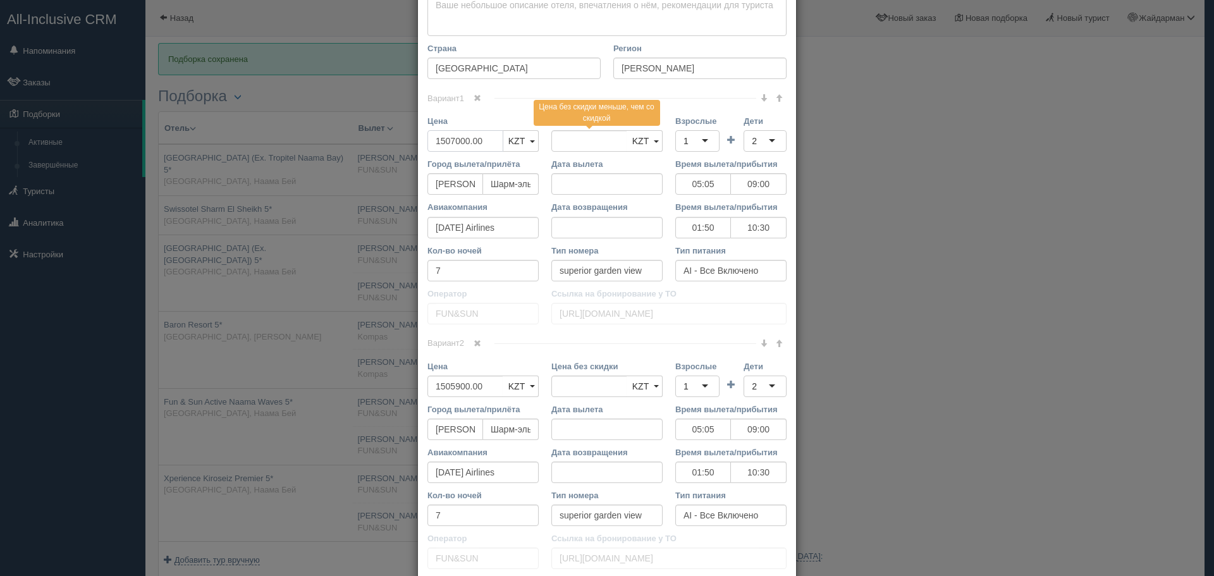
drag, startPoint x: 485, startPoint y: 139, endPoint x: 396, endPoint y: 150, distance: 89.8
click at [334, 140] on div "× Редактировать тур Название отеля Naama Bay Promenade Beach Resort (Ex. Sharm …" at bounding box center [607, 288] width 1214 height 576
type input "3"
type input "1507000.00"
type input "3012900"
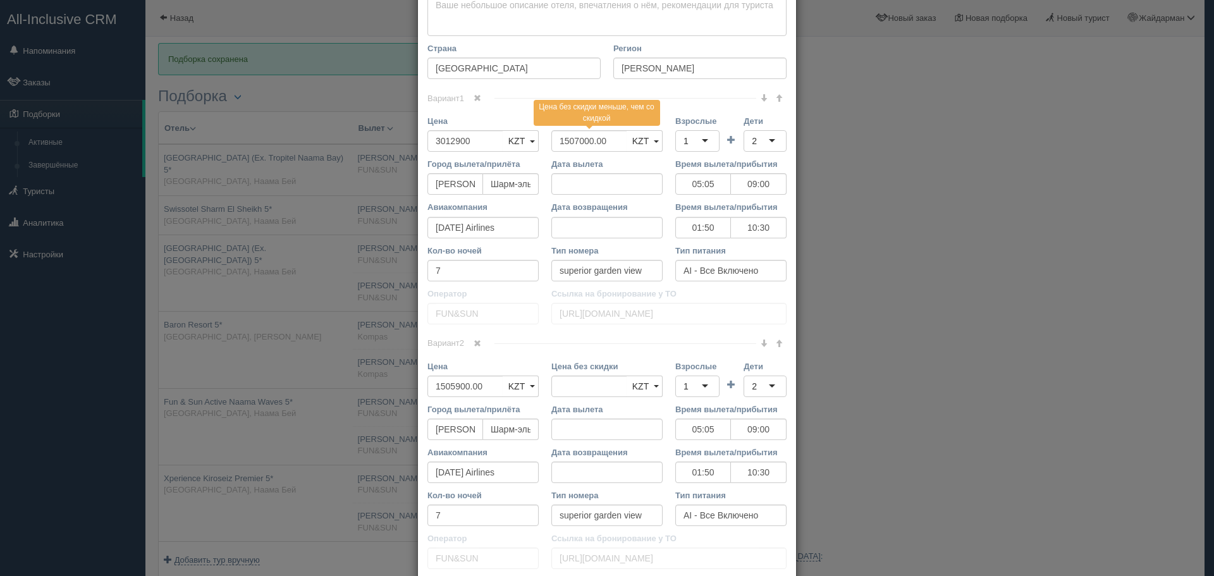
drag, startPoint x: 477, startPoint y: 343, endPoint x: 487, endPoint y: 348, distance: 11.9
click at [477, 343] on span at bounding box center [477, 343] width 8 height 8
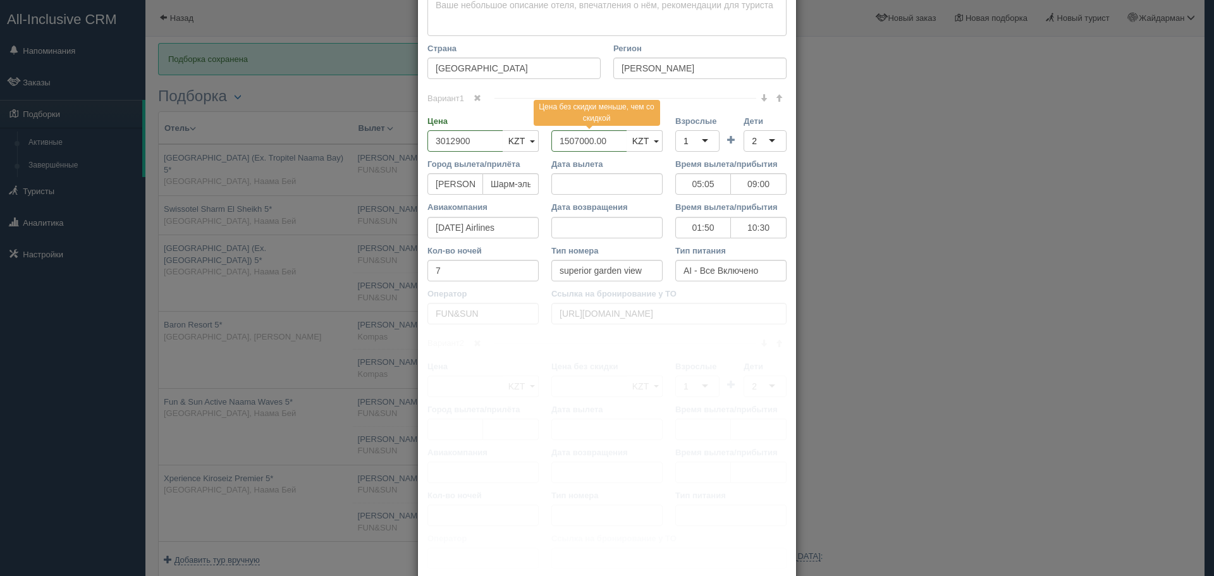
scroll to position [168, 0]
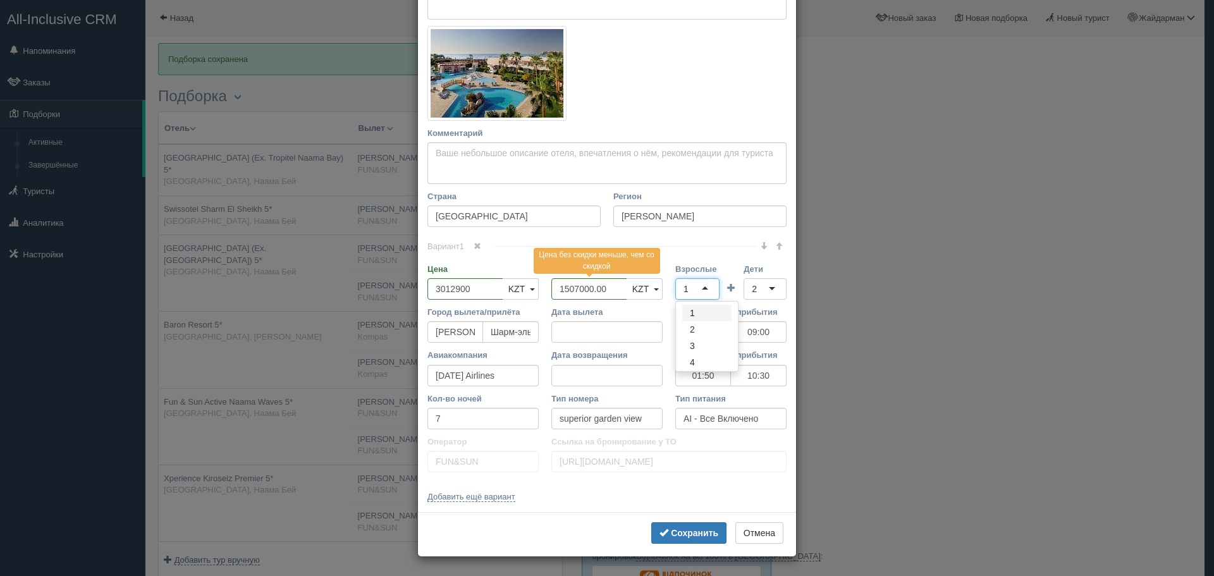
click at [702, 290] on div "1" at bounding box center [697, 288] width 44 height 21
drag, startPoint x: 694, startPoint y: 331, endPoint x: 748, endPoint y: 300, distance: 62.3
click at [759, 293] on div "2" at bounding box center [764, 288] width 43 height 21
click at [687, 539] on button "Сохранить" at bounding box center [688, 532] width 75 height 21
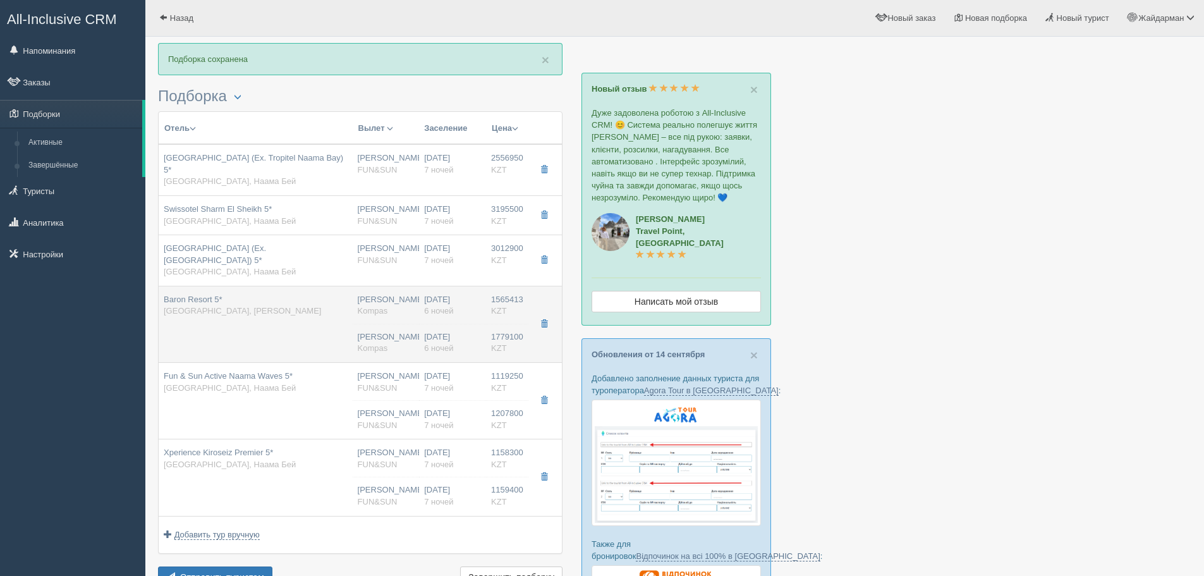
click at [311, 338] on td "Baron Resort 5* Египет, Рас Насрани" at bounding box center [256, 324] width 194 height 76
type input "Baron Resort 5*"
type input "https://www.booking.com/hotel/eg/baron-resort-sharm-el-sheikh.ru.html"
type input "Рас Насрани"
type input "1565413.00"
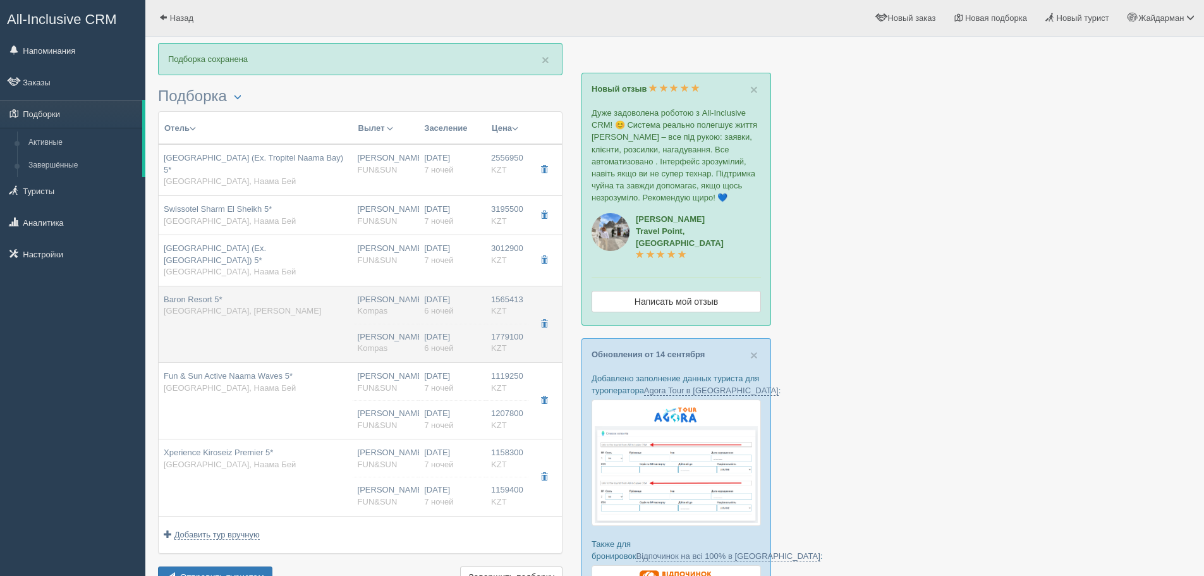
type input "04:05"
type input "08:05"
type input "01:50"
type input "10:30"
type input "6"
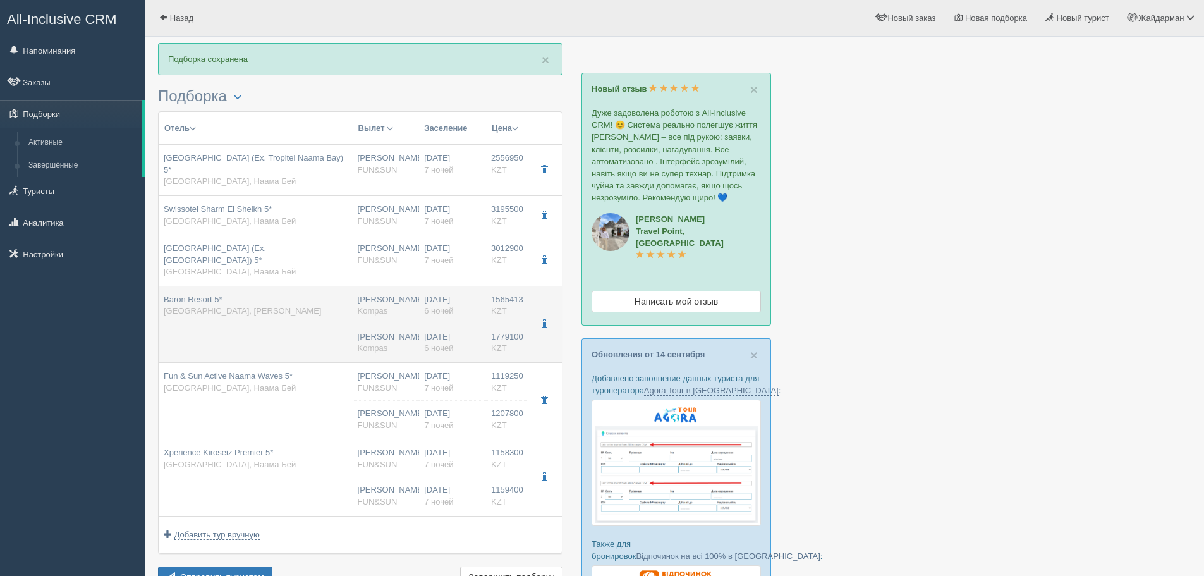
type input "superior classic"
type input "Kompas"
type input "https://tourvisor.ru/countries#!/hotel=baron-resort"
type input "1779100.00"
type input "[PERSON_NAME]"
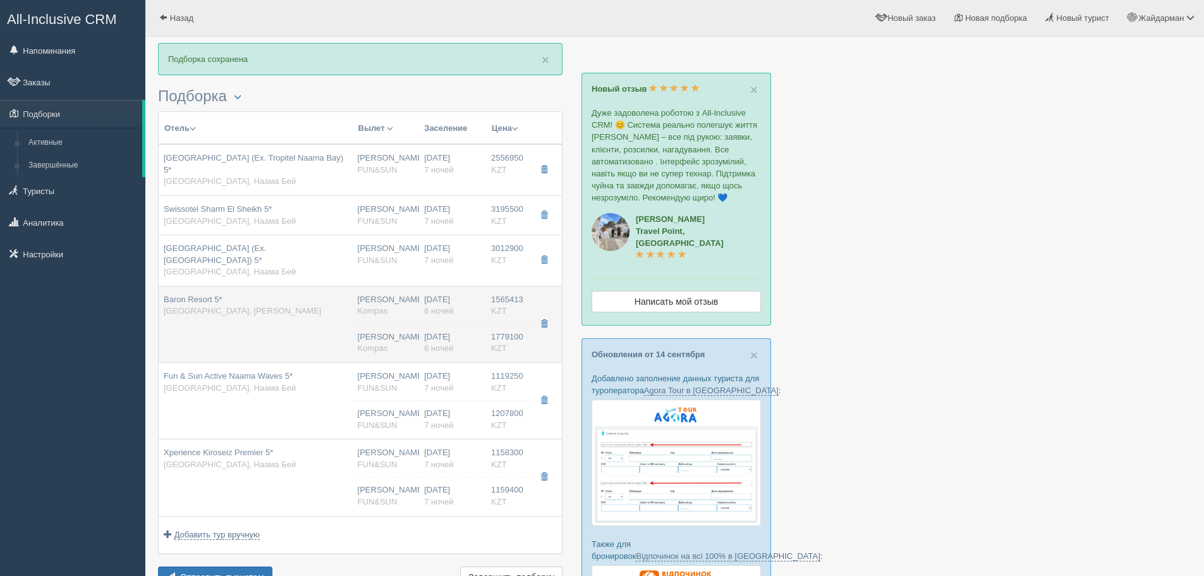
type input "Шарм-эль-Шейх SSH"
type input "04:05"
type input "08:05"
type input "Sunday Airlines"
type input "01:50"
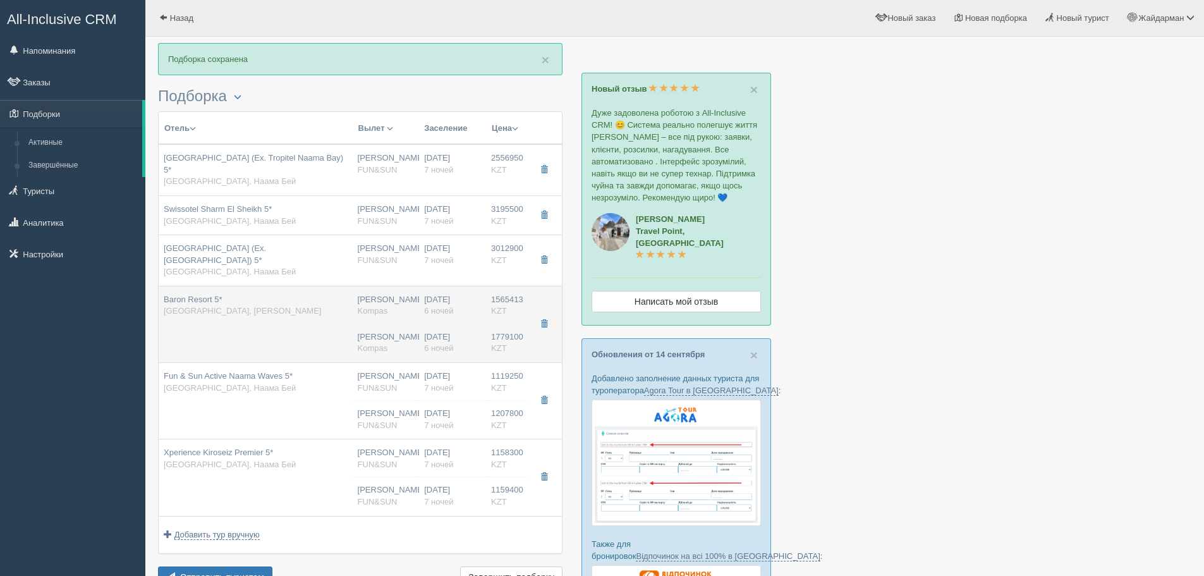
type input "10:30"
type input "6"
type input "superior classic"
type input "AI - Все Включено"
type input "Kompas"
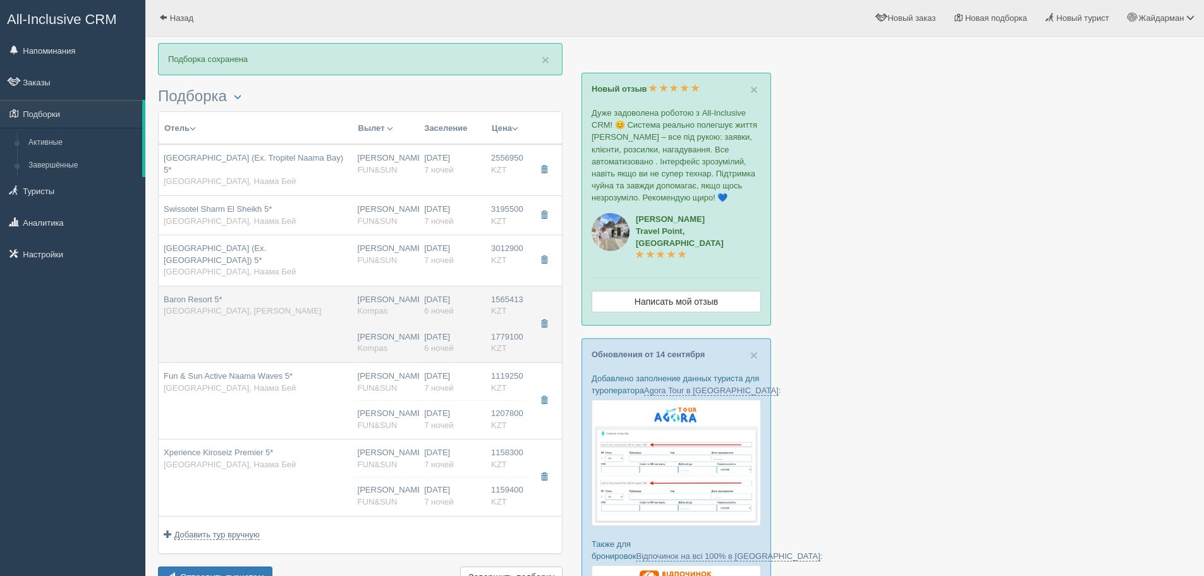
type input "https://tourvisor.ru/countries#!/hotel=baron-resort"
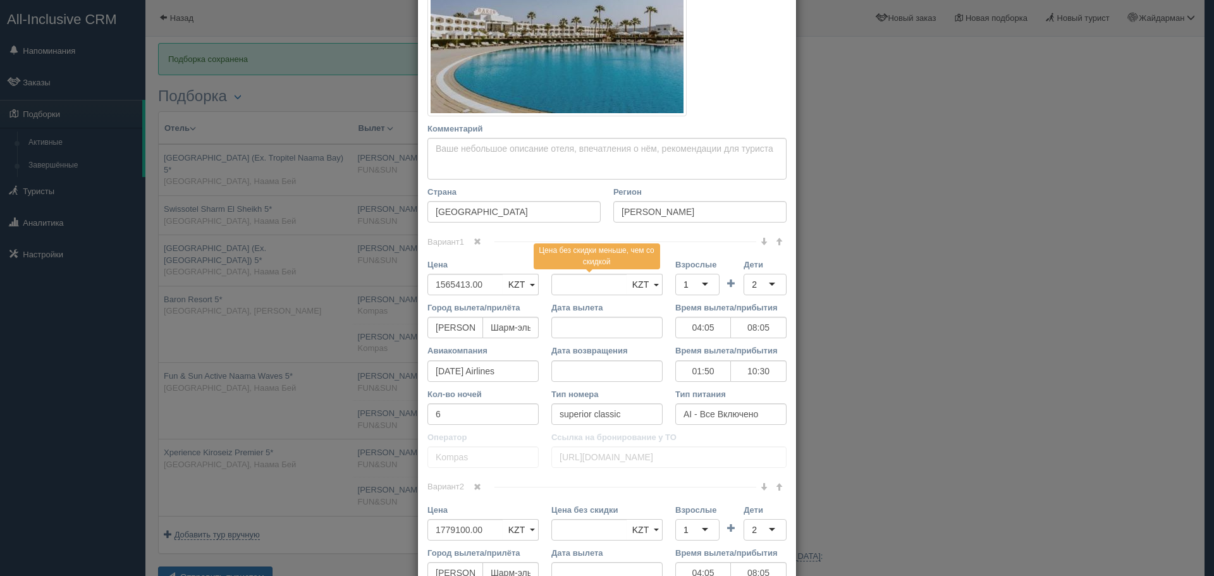
scroll to position [316, 0]
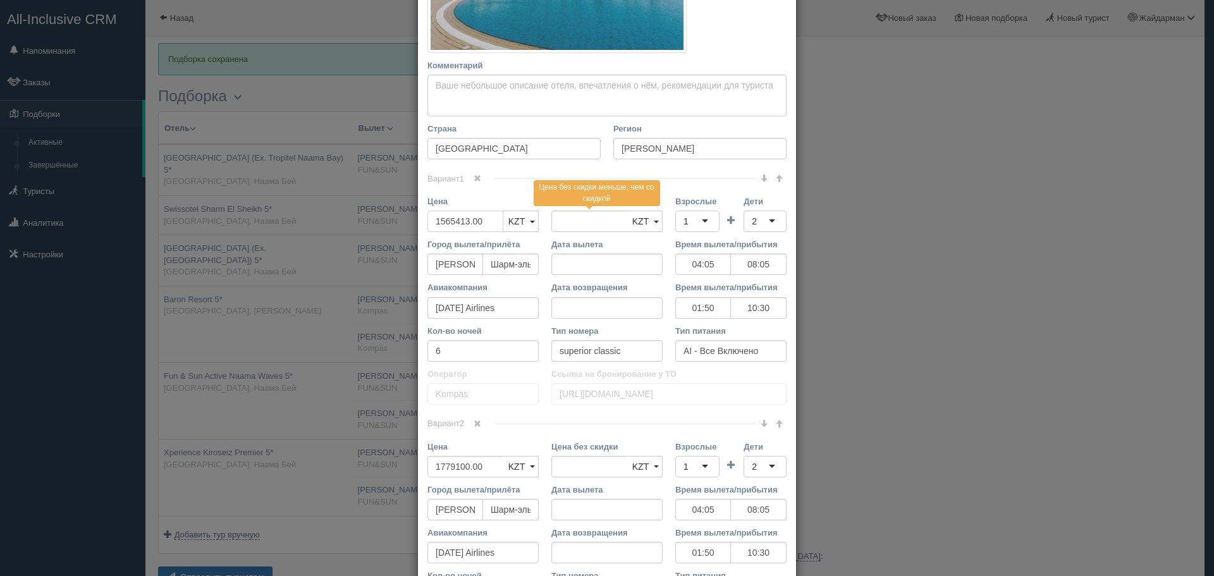
drag, startPoint x: 485, startPoint y: 226, endPoint x: 393, endPoint y: 222, distance: 93.0
click at [393, 222] on div "× Редактировать тур Название отеля Baron Resort 5* Ссылка на отель для туриста …" at bounding box center [607, 288] width 1214 height 576
type input "3"
type input "1565413.00"
type input "3344513"
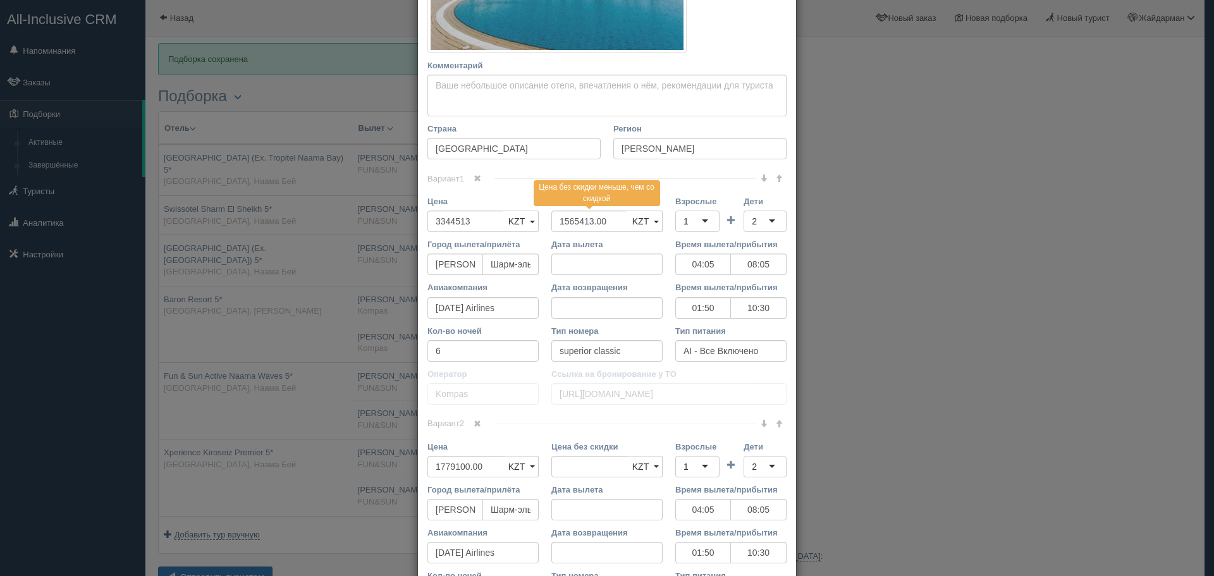
click at [689, 223] on div "1" at bounding box center [697, 221] width 44 height 21
click at [767, 214] on div "2" at bounding box center [764, 221] width 43 height 21
drag, startPoint x: 474, startPoint y: 423, endPoint x: 483, endPoint y: 425, distance: 9.1
click at [474, 423] on span at bounding box center [477, 424] width 8 height 8
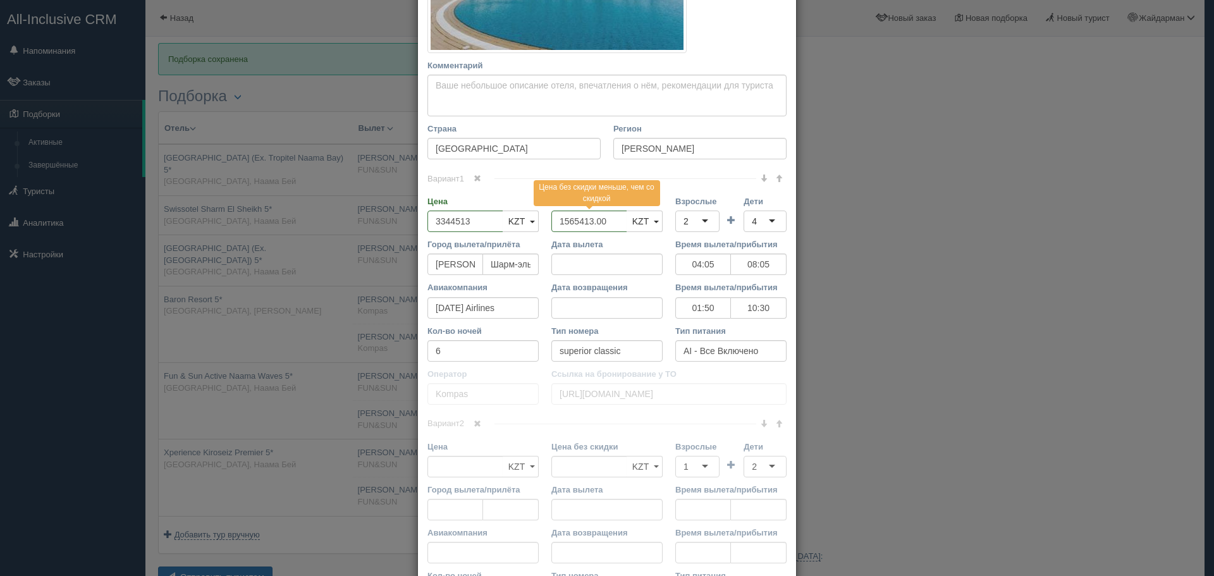
scroll to position [248, 0]
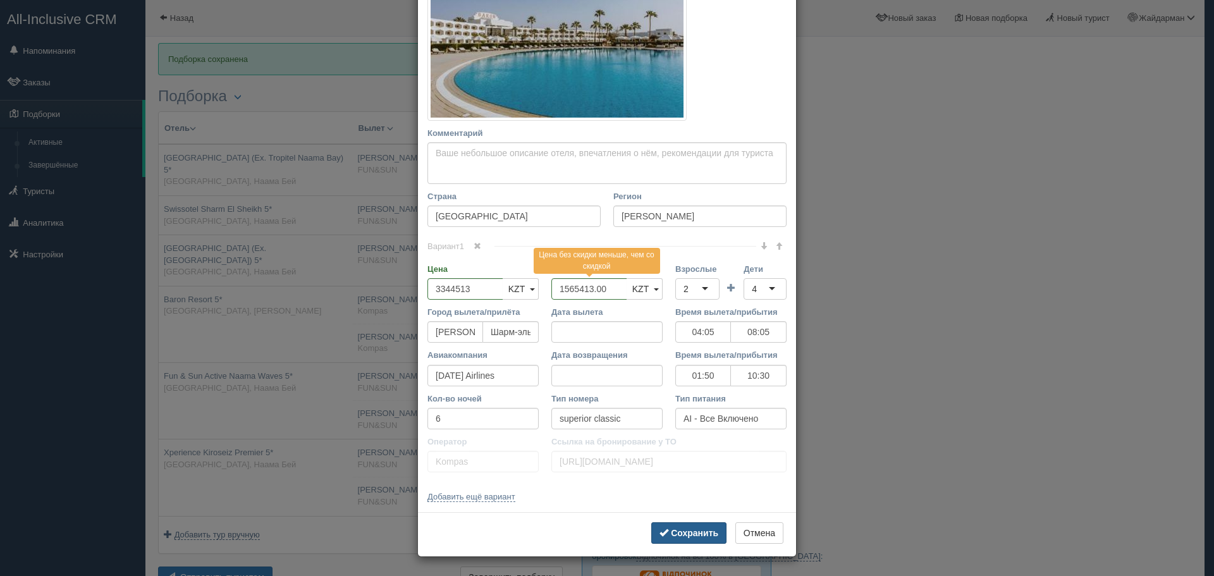
click at [691, 528] on b "Сохранить" at bounding box center [694, 533] width 47 height 10
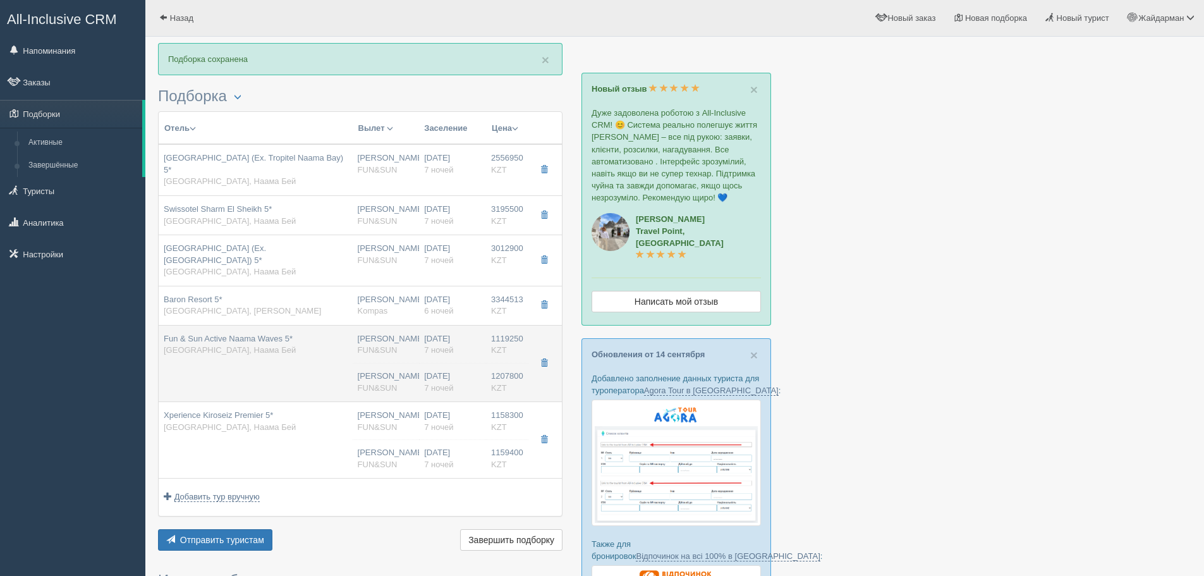
click at [319, 372] on td "Fun & Sun Active Naama Waves 5* Египет, Наама Бей" at bounding box center [256, 363] width 194 height 76
type input "Fun & Sun Active Naama Waves 5*"
type input "https://tophotels.ru/bg/hotel/al319985?ysclid=ll3qwv2pxl716821899"
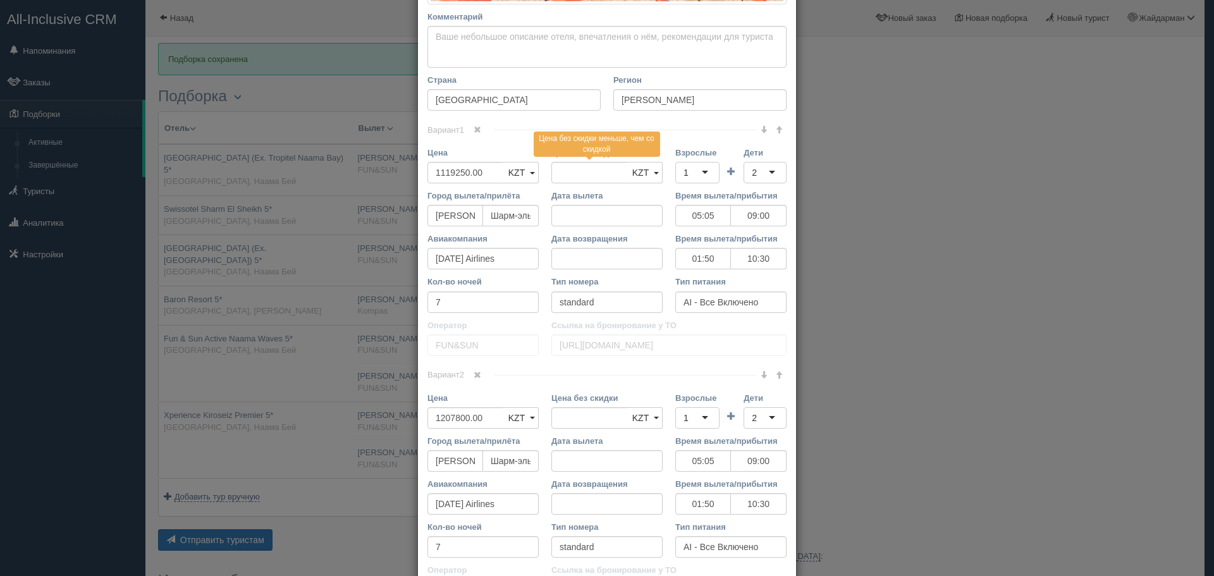
scroll to position [443, 0]
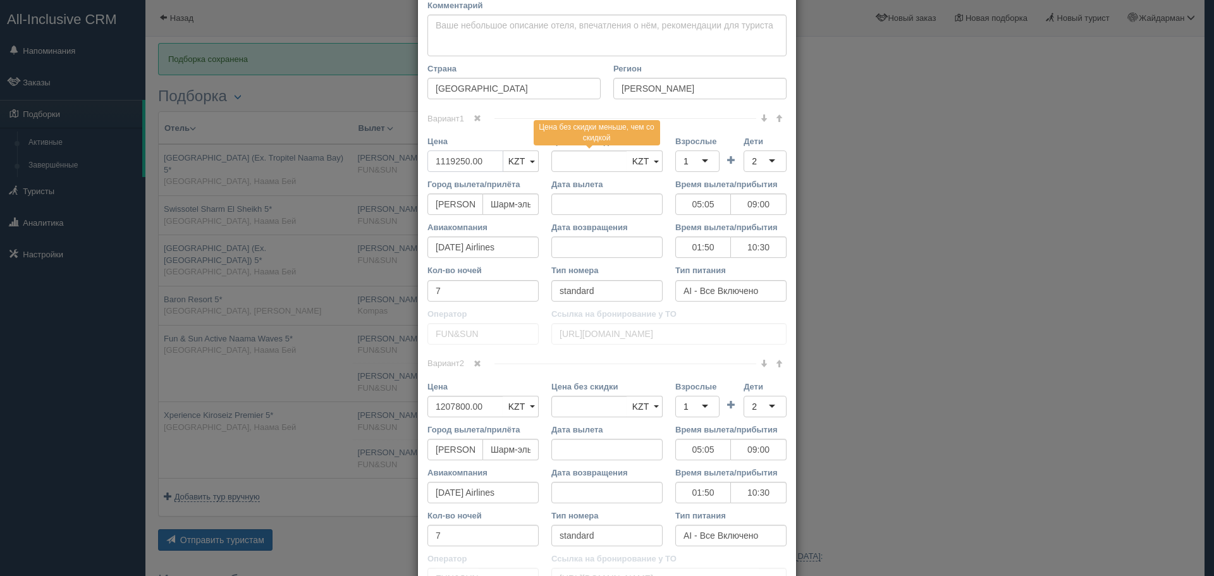
click at [338, 172] on div "× Редактировать тур Название отеля Fun & Sun Active Naama Waves 5* Ссылка на от…" at bounding box center [607, 288] width 1214 height 576
click at [475, 366] on span at bounding box center [477, 364] width 8 height 8
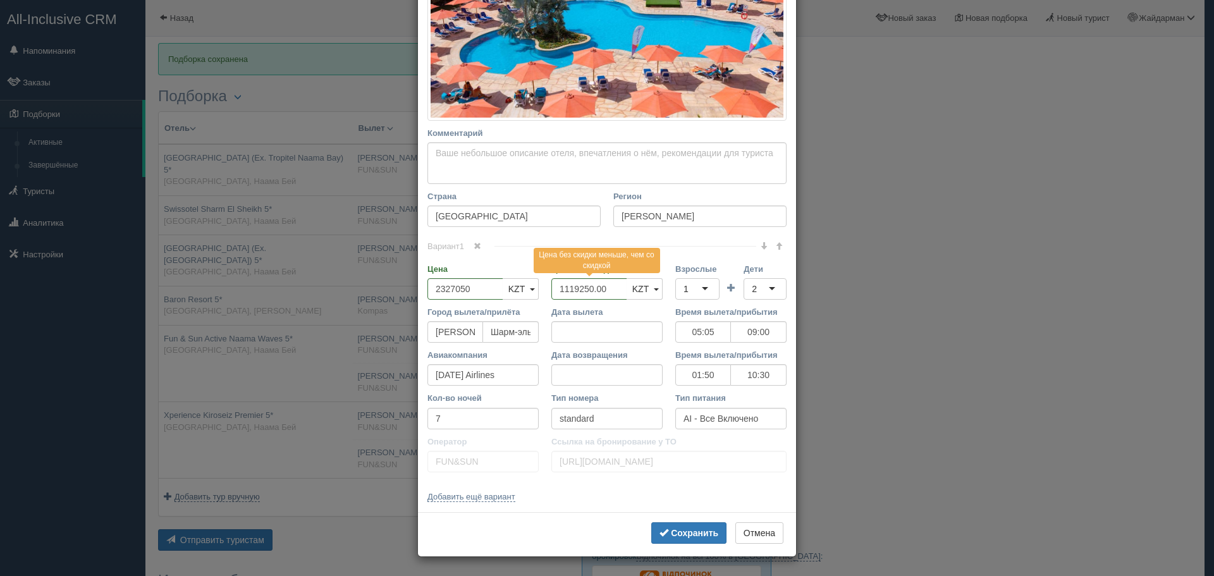
scroll to position [315, 0]
click at [692, 289] on div "1" at bounding box center [697, 288] width 44 height 21
click at [769, 292] on div "2" at bounding box center [764, 288] width 43 height 21
click at [688, 530] on b "Сохранить" at bounding box center [694, 533] width 47 height 10
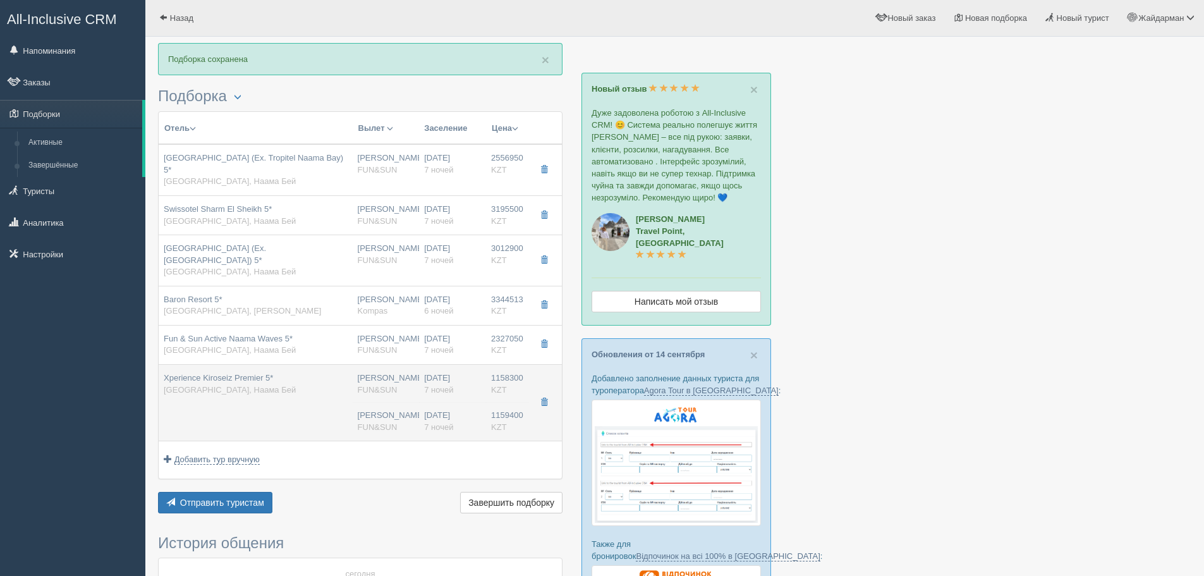
click at [405, 412] on div "Нурсултан Назарбаев NQZ FUN&SUN" at bounding box center [386, 421] width 57 height 23
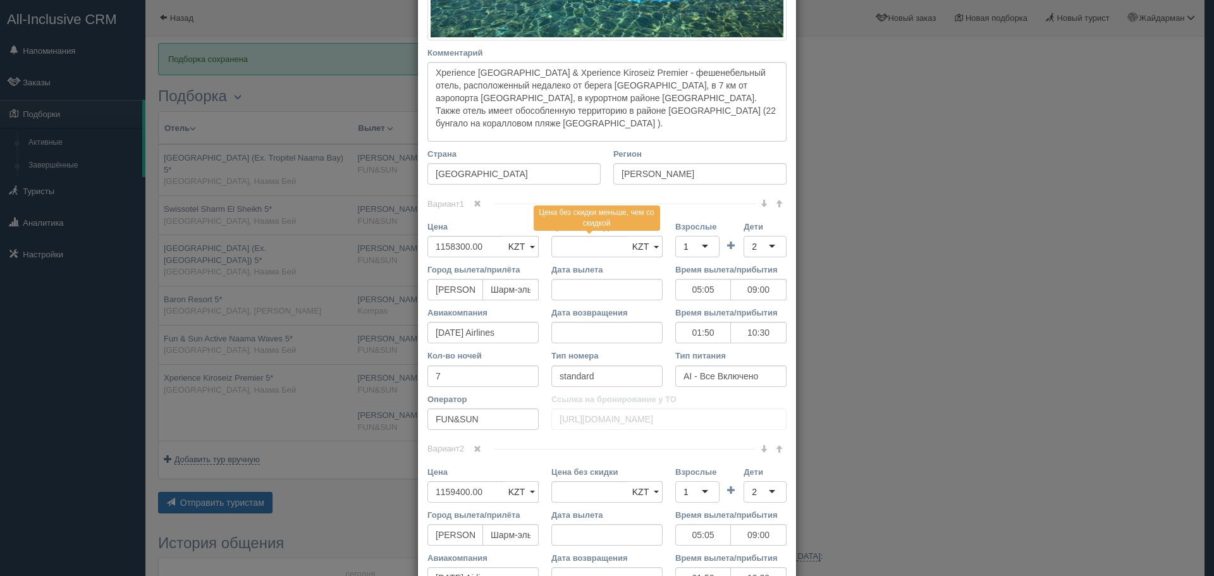
scroll to position [443, 0]
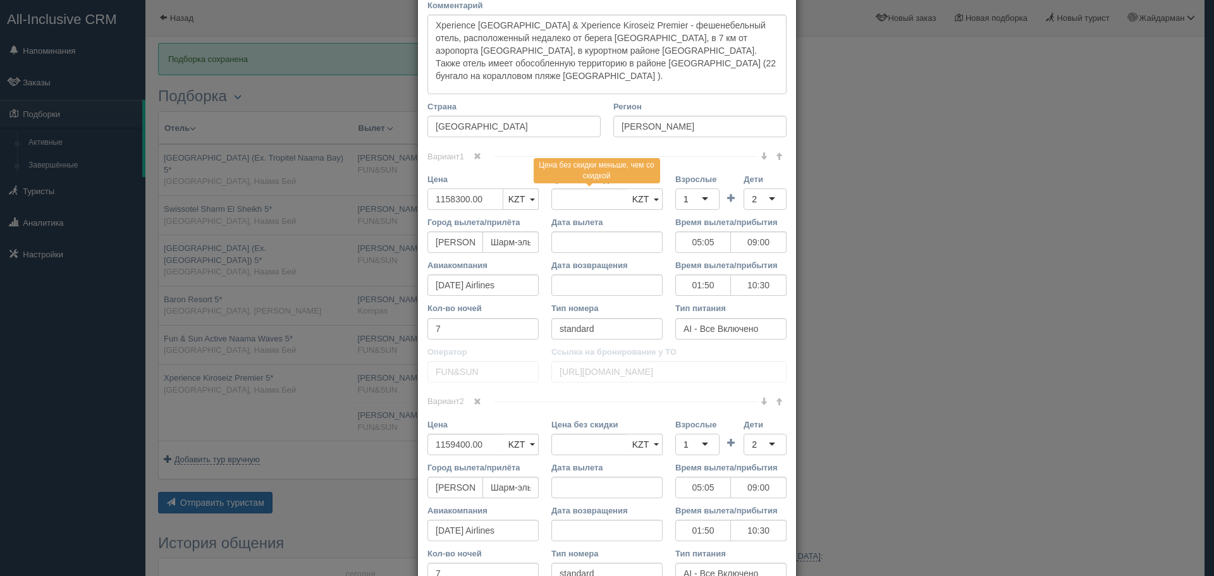
drag, startPoint x: 484, startPoint y: 198, endPoint x: 340, endPoint y: 184, distance: 144.8
click at [339, 184] on div "× Редактировать тур Название отеля Xperience Kiroseiz Premier 5* Ссылка на отел…" at bounding box center [607, 288] width 1214 height 576
drag, startPoint x: 477, startPoint y: 401, endPoint x: 583, endPoint y: 335, distance: 124.7
click at [477, 401] on span at bounding box center [477, 402] width 8 height 8
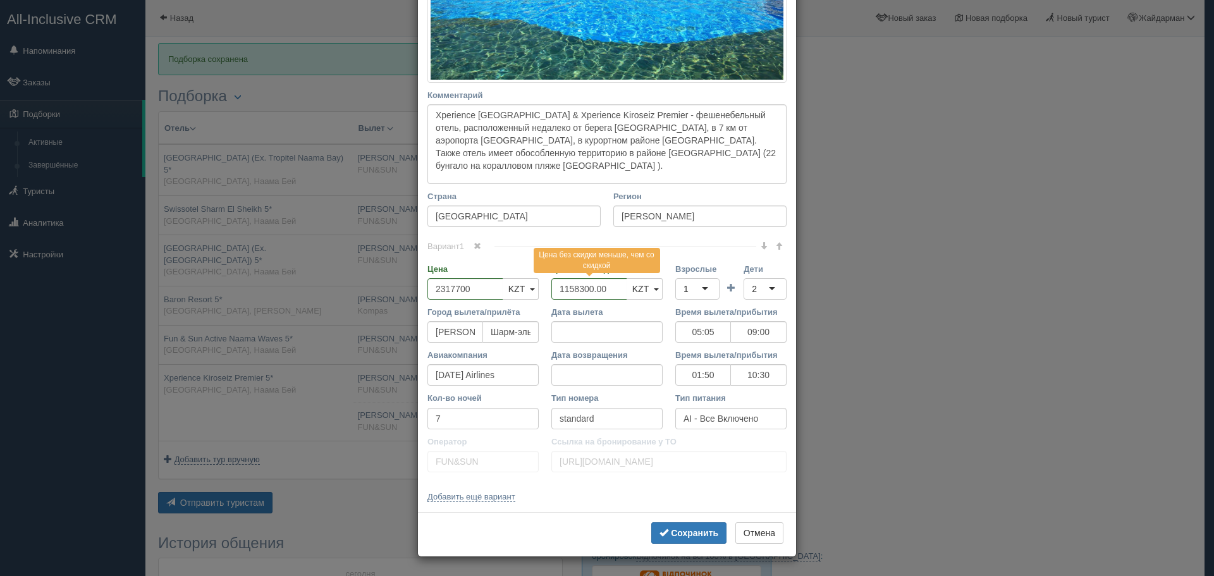
scroll to position [353, 0]
click at [696, 290] on div "1" at bounding box center [697, 288] width 44 height 21
click at [766, 283] on div "2" at bounding box center [764, 288] width 43 height 21
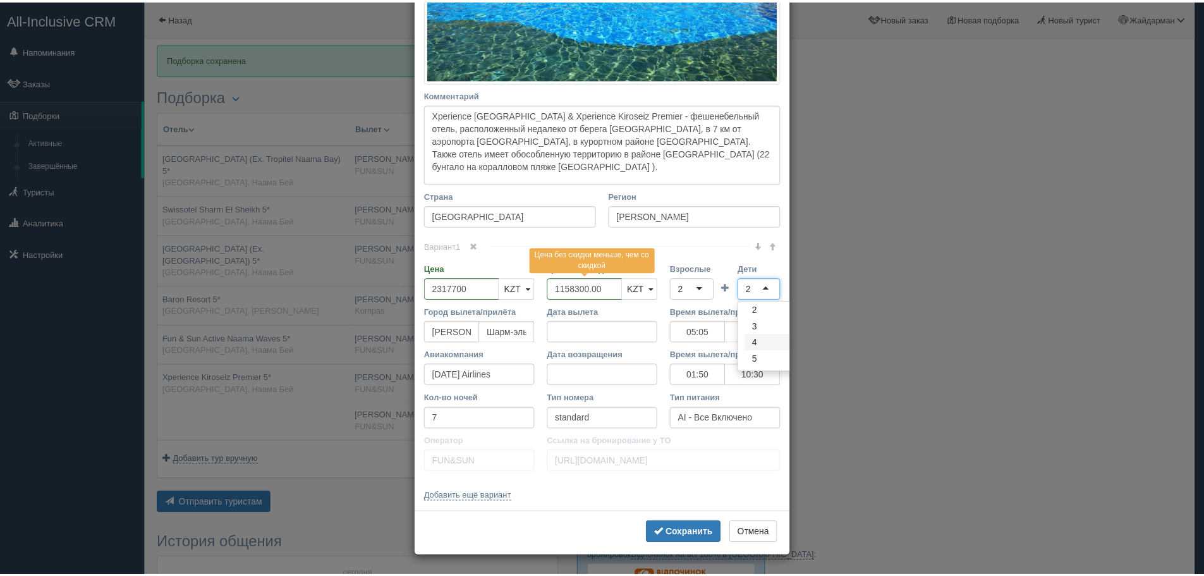
scroll to position [0, 0]
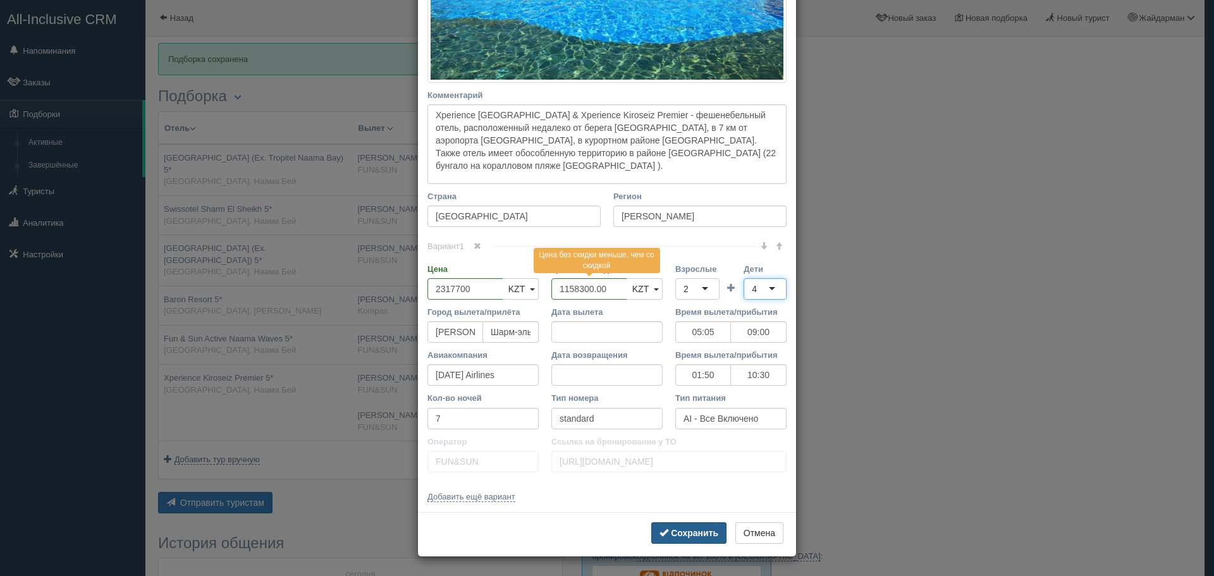
click at [681, 528] on b "Сохранить" at bounding box center [694, 533] width 47 height 10
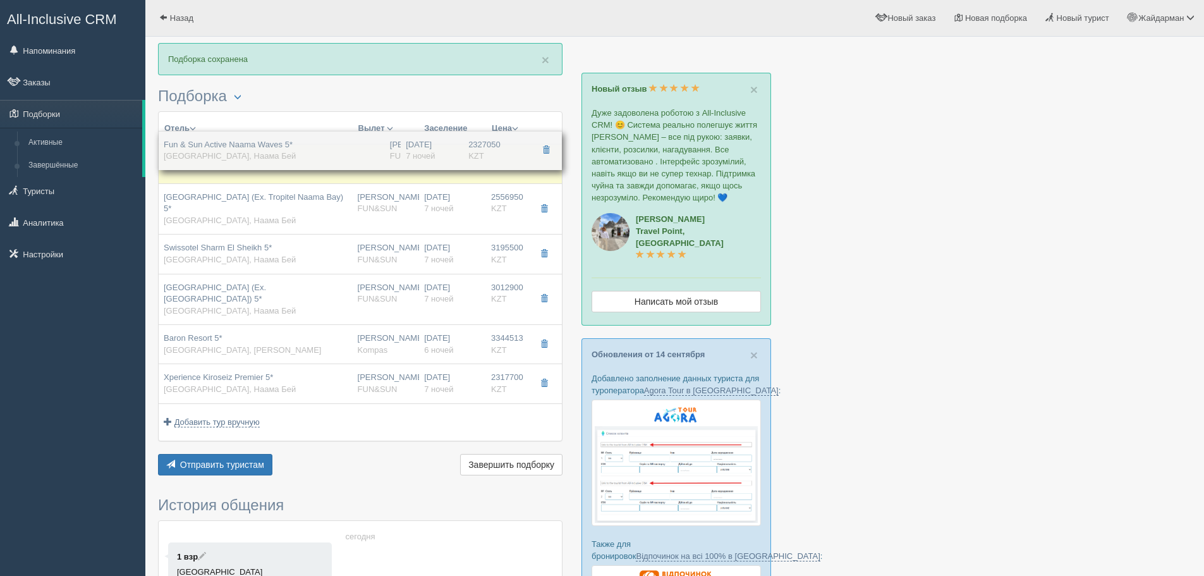
drag, startPoint x: 367, startPoint y: 344, endPoint x: 412, endPoint y: 149, distance: 199.8
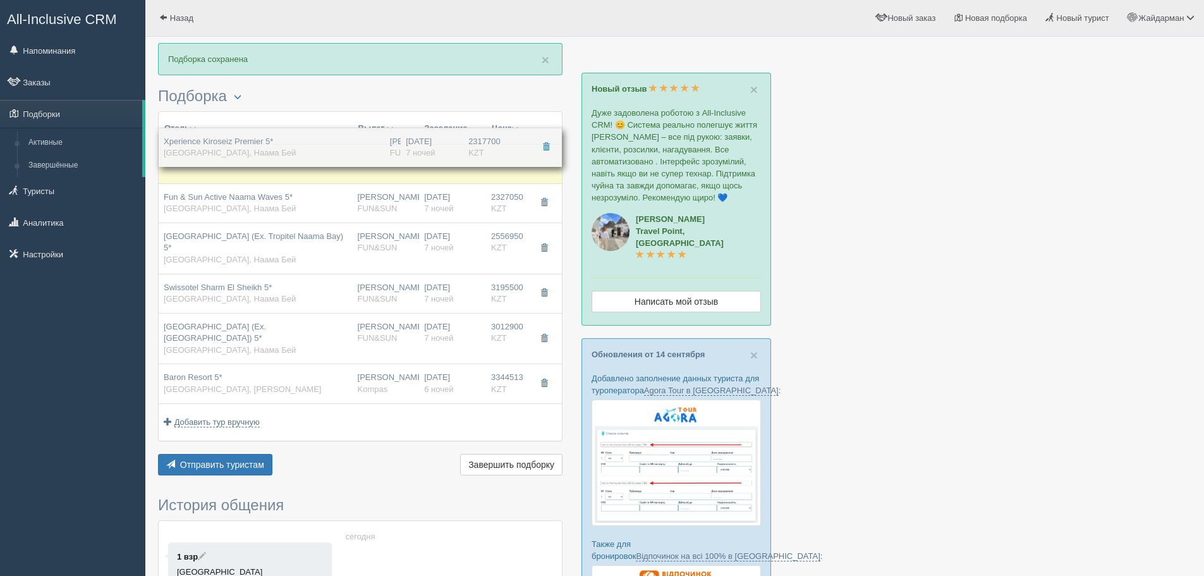
drag, startPoint x: 422, startPoint y: 378, endPoint x: 461, endPoint y: 141, distance: 240.2
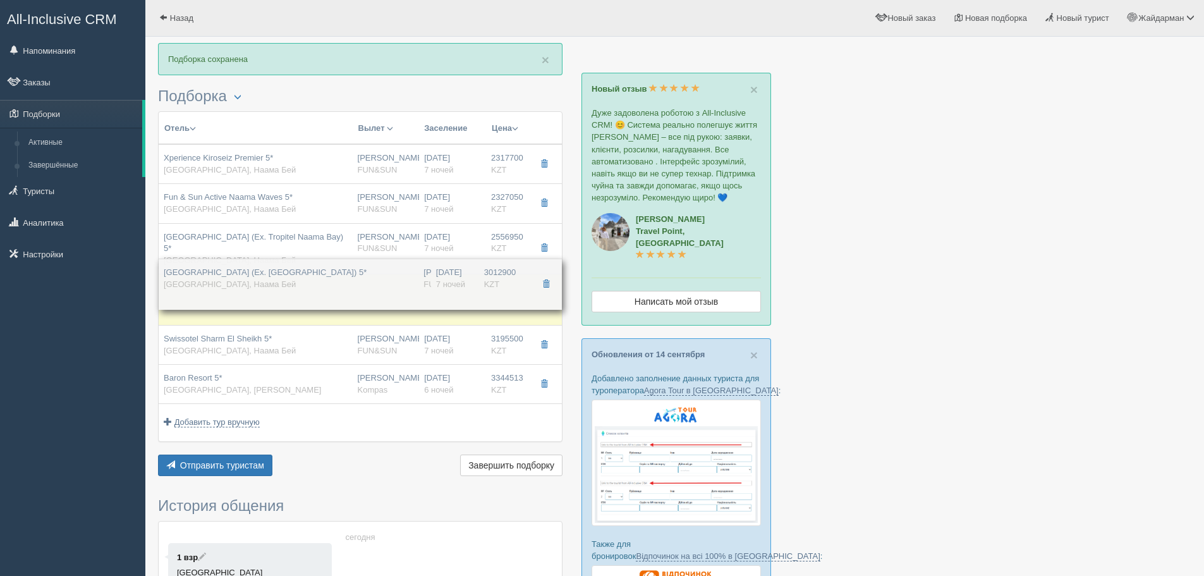
drag, startPoint x: 415, startPoint y: 329, endPoint x: 423, endPoint y: 274, distance: 55.5
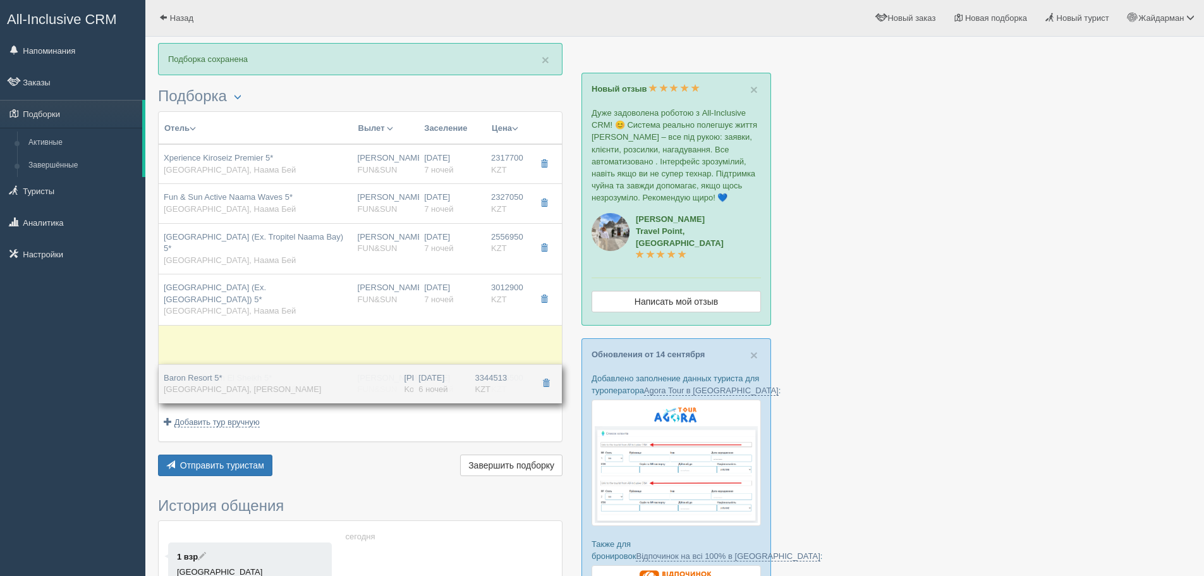
drag, startPoint x: 433, startPoint y: 379, endPoint x: 441, endPoint y: 379, distance: 7.6
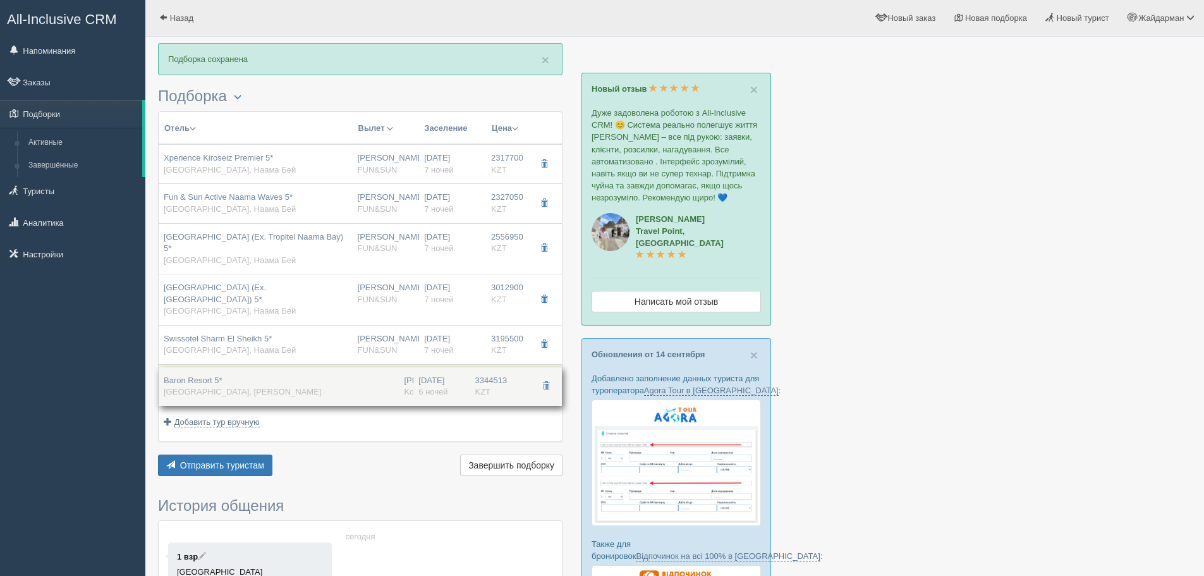
drag, startPoint x: 423, startPoint y: 350, endPoint x: 422, endPoint y: 391, distance: 41.1
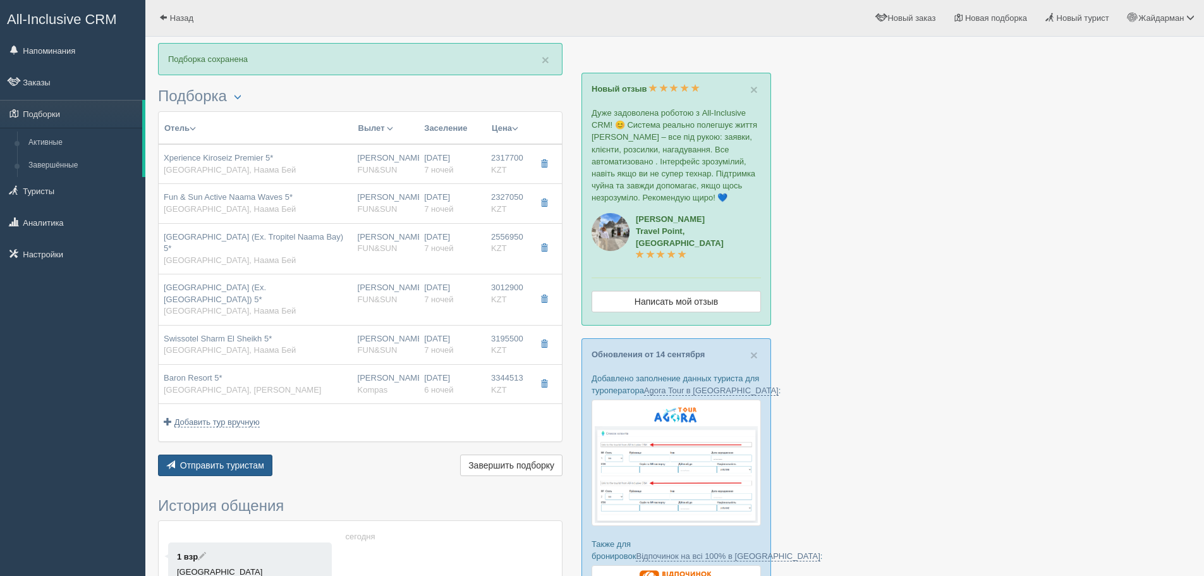
click at [238, 465] on span "Отправить туристам" at bounding box center [222, 465] width 84 height 10
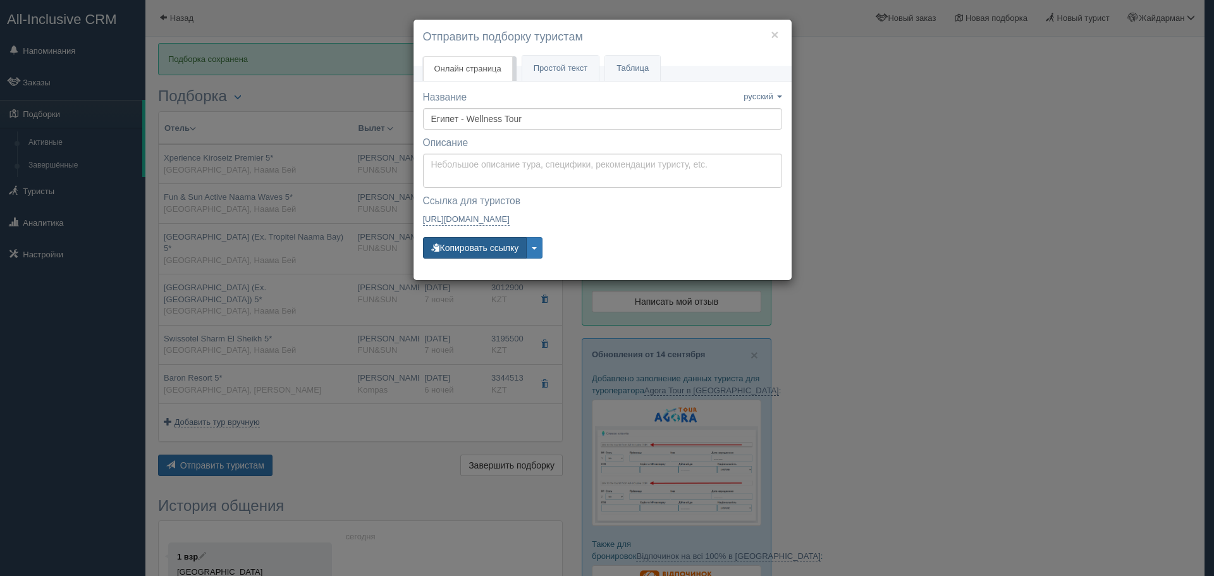
click at [485, 237] on button "Копировать ссылку" at bounding box center [475, 247] width 104 height 21
click at [513, 245] on button "Копировать ссылку" at bounding box center [475, 247] width 104 height 21
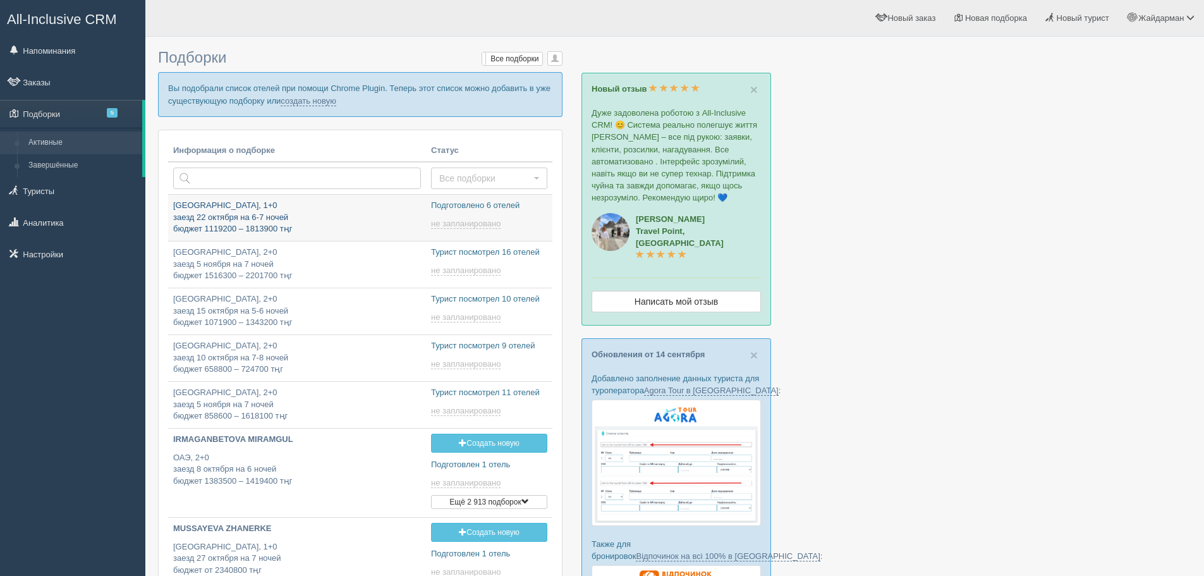
type input "[DATE] 16:50"
click at [312, 102] on link "создать новую" at bounding box center [309, 101] width 56 height 10
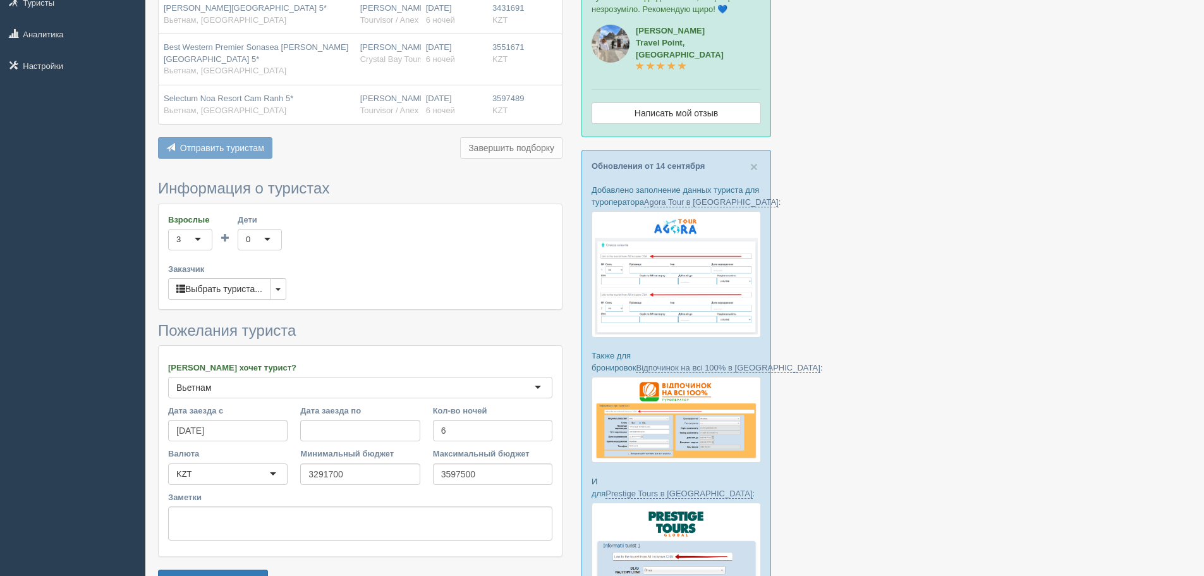
scroll to position [190, 0]
click at [278, 284] on button "button" at bounding box center [278, 287] width 16 height 21
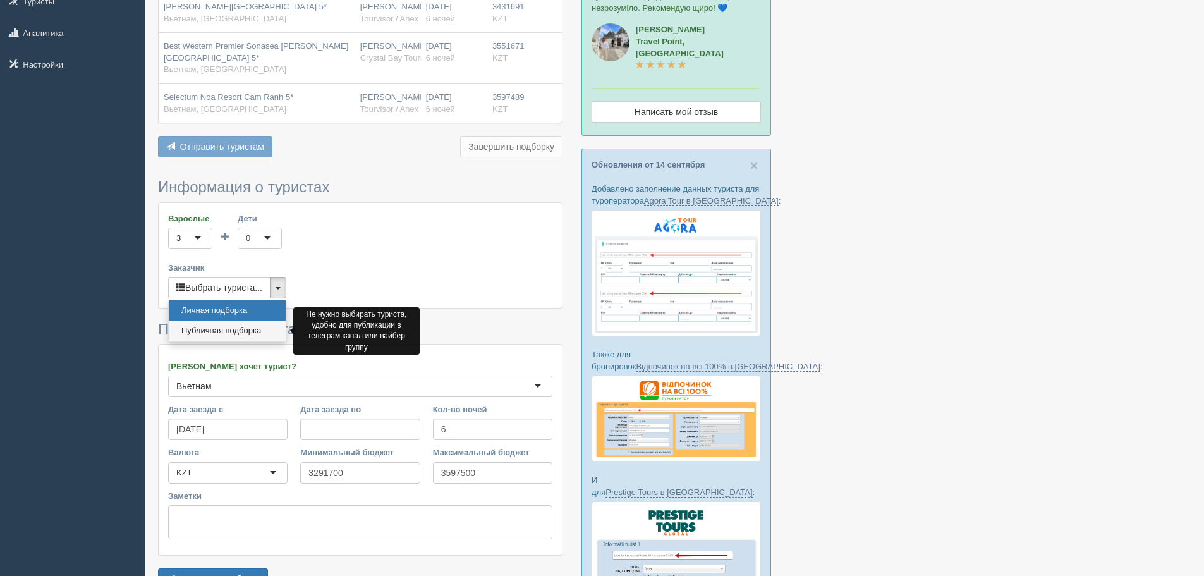
click at [237, 333] on link "Публичная подборка" at bounding box center [227, 331] width 117 height 21
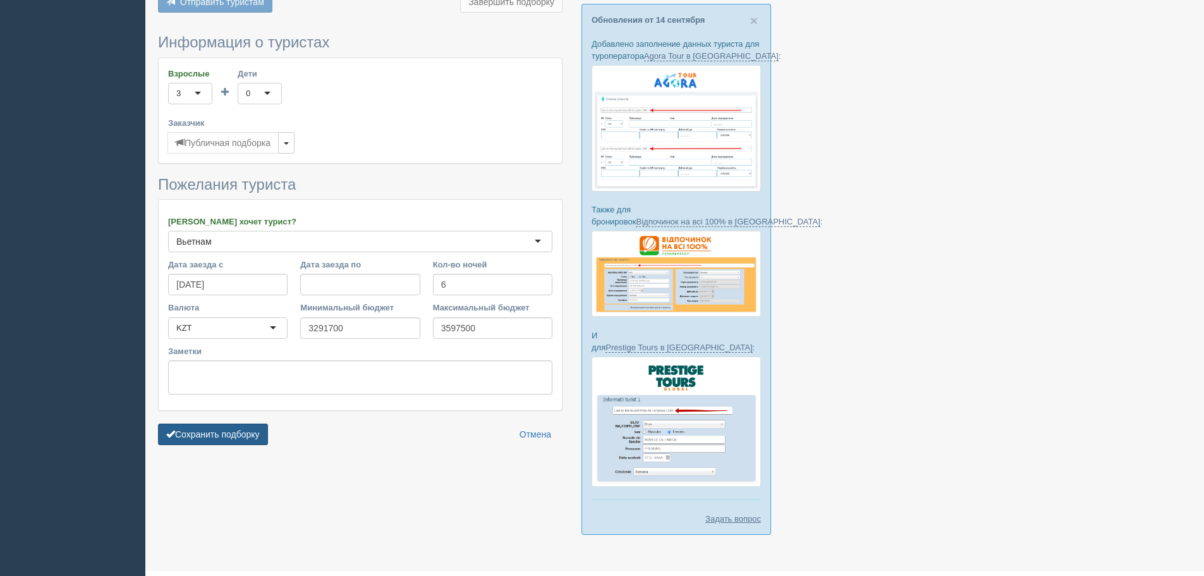
scroll to position [339, 0]
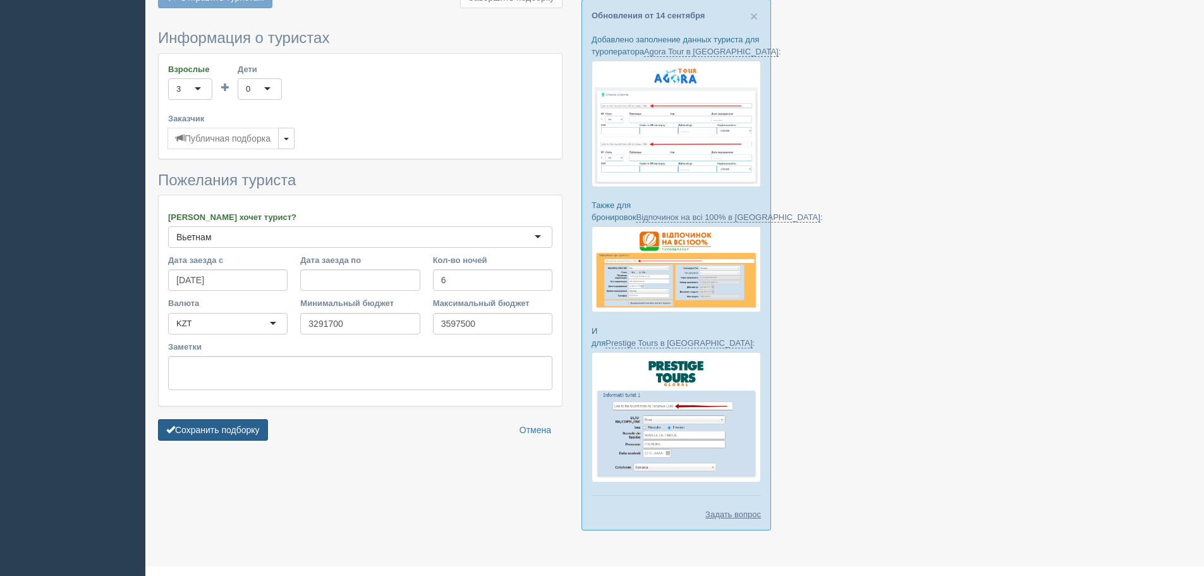
click at [235, 418] on form "Информация о туристах Взрослые 3 3 1 2 3 4 5 6 7 8 9 10 11 12 13 14 15 16 17 18…" at bounding box center [360, 238] width 405 height 417
click at [235, 427] on button "Сохранить подборку" at bounding box center [213, 429] width 110 height 21
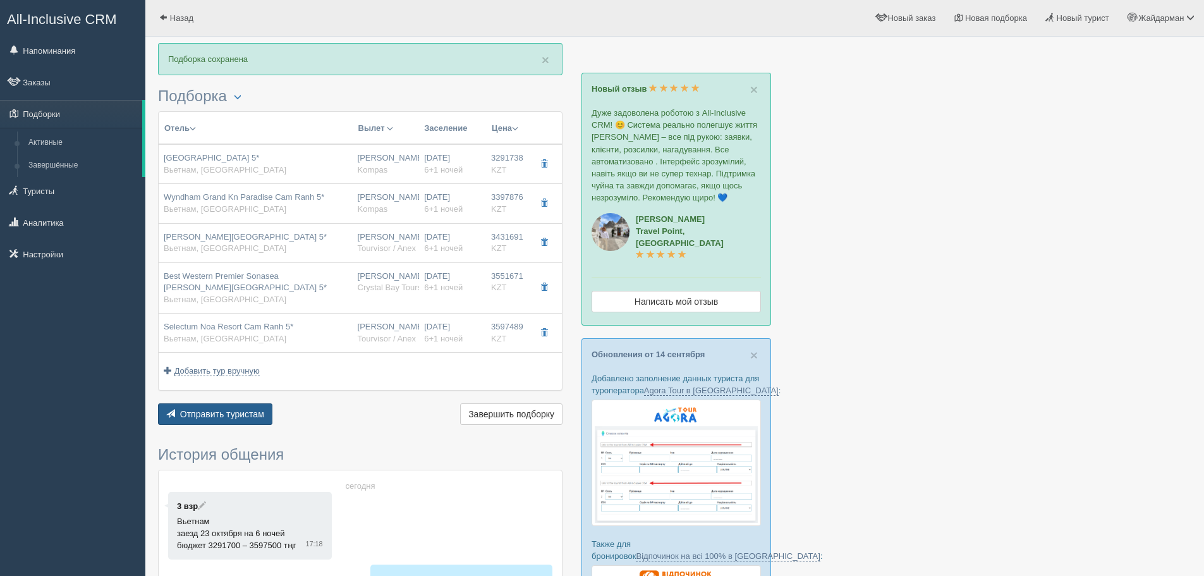
click at [227, 415] on span "Отправить туристам" at bounding box center [222, 414] width 84 height 10
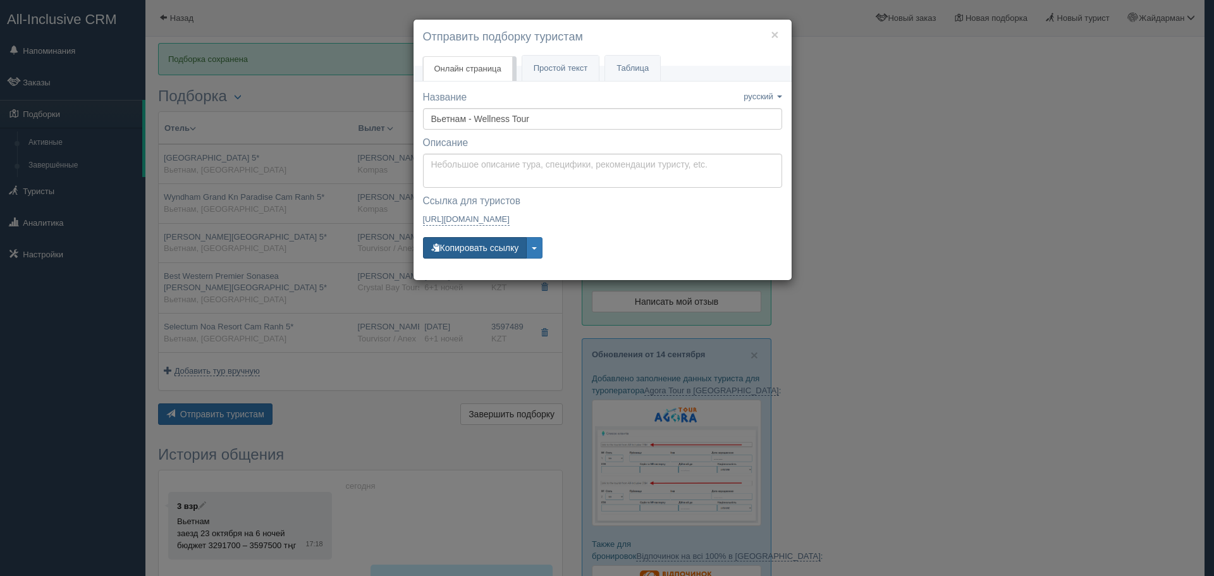
click at [477, 248] on button "Копировать ссылку" at bounding box center [475, 247] width 104 height 21
